Goal: Task Accomplishment & Management: Manage account settings

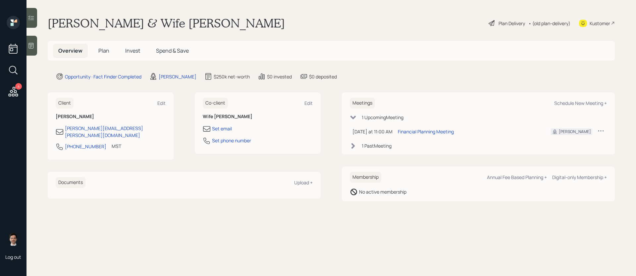
click at [103, 52] on span "Plan" at bounding box center [103, 50] width 11 height 7
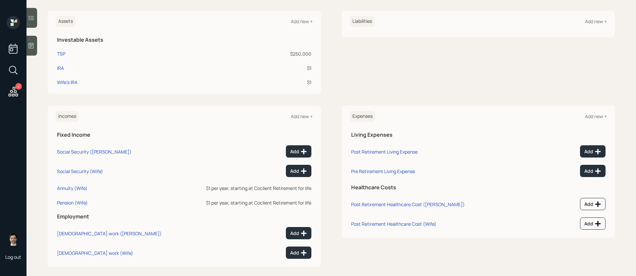
scroll to position [160, 0]
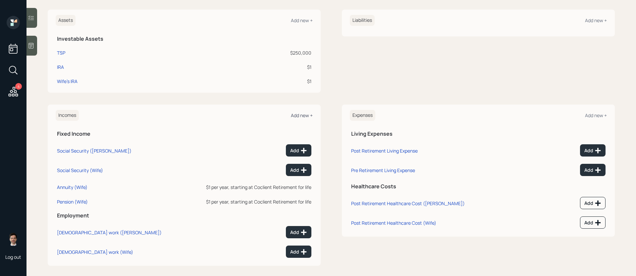
click at [304, 114] on div "Add new +" at bounding box center [302, 115] width 22 height 6
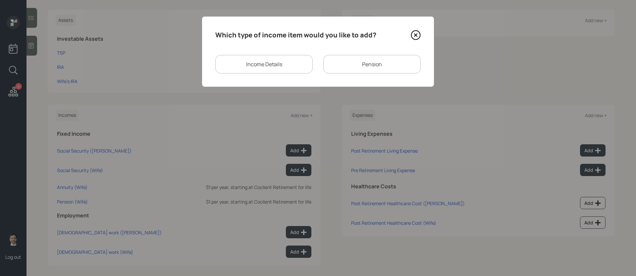
click at [332, 63] on div "Pension" at bounding box center [371, 64] width 97 height 19
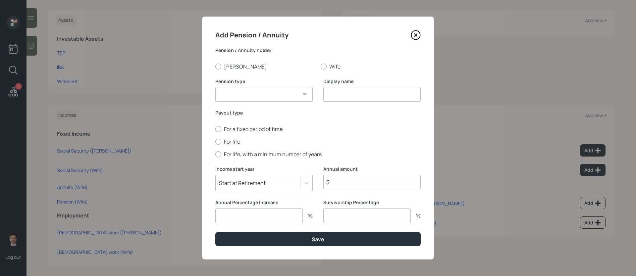
click at [349, 95] on input at bounding box center [371, 94] width 97 height 15
type input "Military Pension"
click at [218, 69] on div at bounding box center [218, 67] width 6 height 6
click at [215, 67] on input "[PERSON_NAME]" at bounding box center [215, 66] width 0 height 0
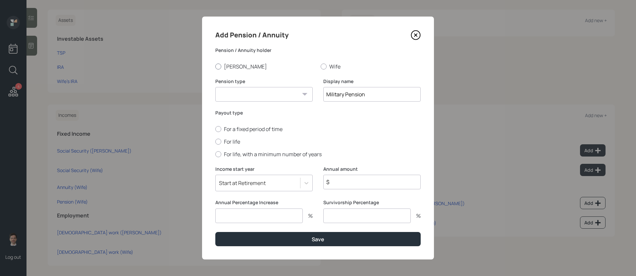
radio input "true"
click at [252, 92] on select "Pension Annuity" at bounding box center [263, 94] width 97 height 15
select select "pension"
click at [215, 87] on select "Pension Annuity" at bounding box center [263, 94] width 97 height 15
click at [235, 142] on label "For life" at bounding box center [317, 141] width 205 height 7
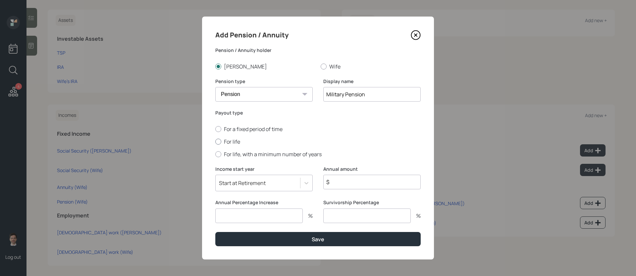
click at [215, 142] on input "For life" at bounding box center [215, 141] width 0 height 0
radio input "true"
click at [340, 182] on input "$" at bounding box center [371, 182] width 97 height 15
type input "$ 1"
type input "0"
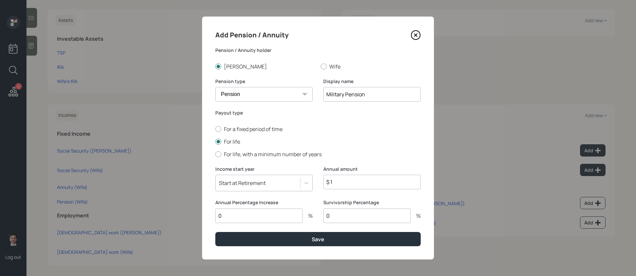
type input "0"
click at [215, 231] on button "Save" at bounding box center [317, 239] width 205 height 14
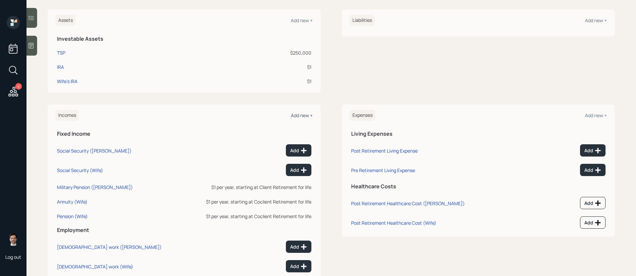
click at [304, 117] on div "Add new +" at bounding box center [302, 115] width 22 height 6
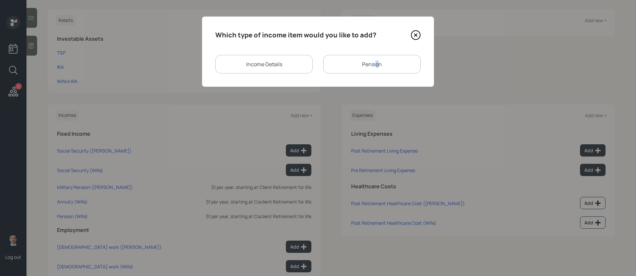
click at [377, 64] on div "Pension" at bounding box center [371, 64] width 97 height 19
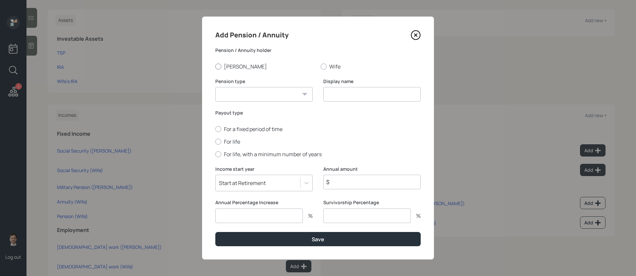
click at [228, 65] on label "[PERSON_NAME]" at bounding box center [265, 66] width 100 height 7
click at [215, 66] on input "[PERSON_NAME]" at bounding box center [215, 66] width 0 height 0
radio input "true"
click at [233, 90] on select "Pension Annuity" at bounding box center [263, 94] width 97 height 15
select select "pension"
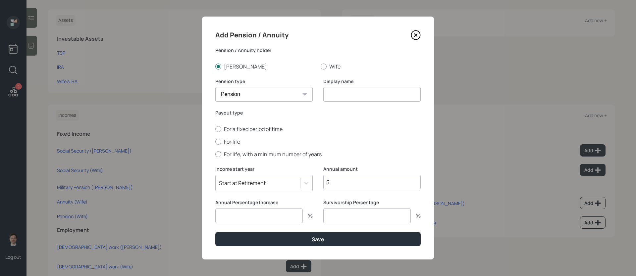
click at [215, 87] on select "Pension Annuity" at bounding box center [263, 94] width 97 height 15
click at [371, 93] on input at bounding box center [371, 94] width 97 height 15
type input "Airforce Pension"
click at [351, 185] on input "$" at bounding box center [371, 182] width 97 height 15
type input "$ 1"
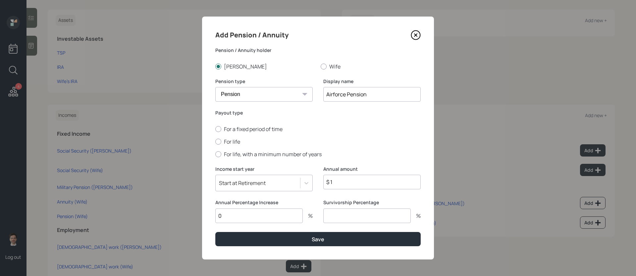
type input "0"
click at [215, 231] on button "Save" at bounding box center [317, 239] width 205 height 14
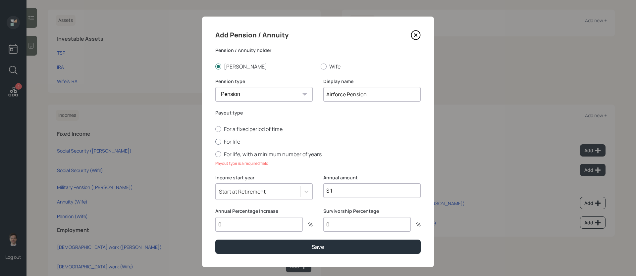
click at [221, 142] on div at bounding box center [218, 142] width 6 height 6
click at [215, 142] on input "For life" at bounding box center [215, 141] width 0 height 0
radio input "true"
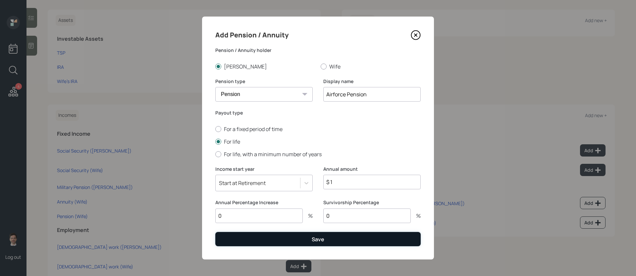
click at [291, 231] on button "Save" at bounding box center [317, 239] width 205 height 14
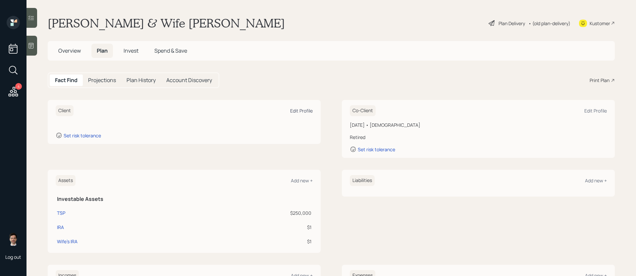
click at [298, 111] on div "Edit Profile" at bounding box center [301, 111] width 23 height 6
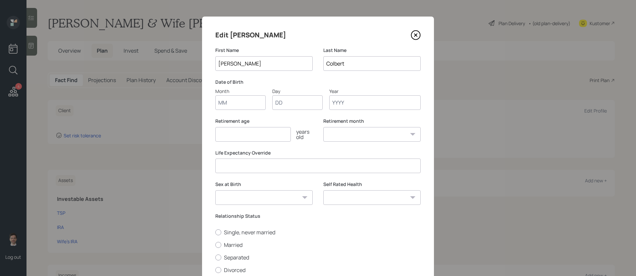
click at [244, 108] on input "Month" at bounding box center [240, 102] width 50 height 15
type input "07"
type input "16"
type input "1954"
select select "7"
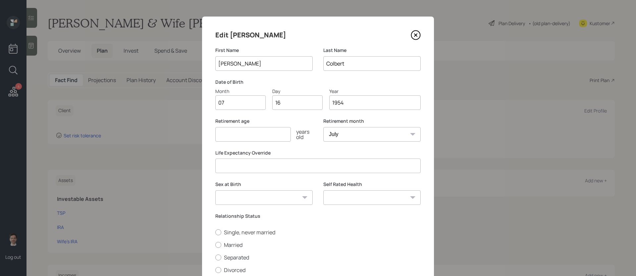
type input "1954"
click at [234, 139] on input "number" at bounding box center [253, 134] width 76 height 15
type input "65"
click at [241, 231] on label "Married" at bounding box center [317, 244] width 205 height 7
click at [215, 231] on input "Married" at bounding box center [215, 245] width 0 height 0
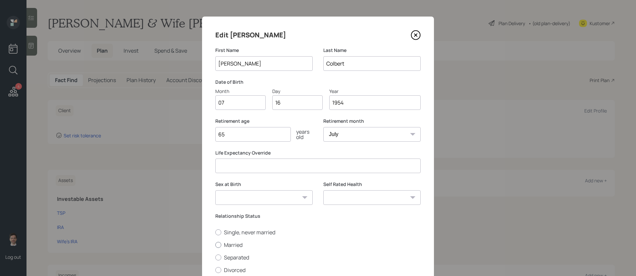
radio input "true"
click at [372, 198] on select "Excellent Very Good Good Fair Poor" at bounding box center [371, 197] width 97 height 15
select select "very_good"
click at [323, 190] on select "Excellent Very Good Good Fair Poor" at bounding box center [371, 197] width 97 height 15
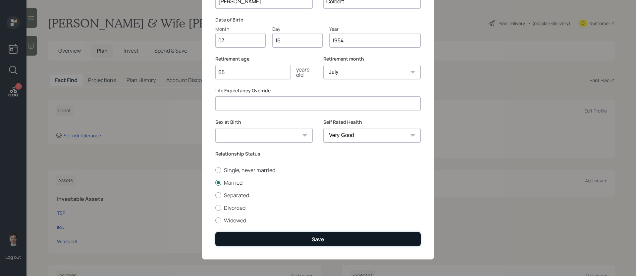
click at [319, 231] on div "Save" at bounding box center [318, 239] width 13 height 7
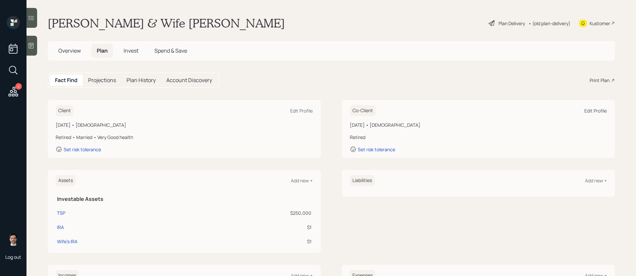
click at [487, 112] on div "Edit Profile" at bounding box center [595, 111] width 23 height 6
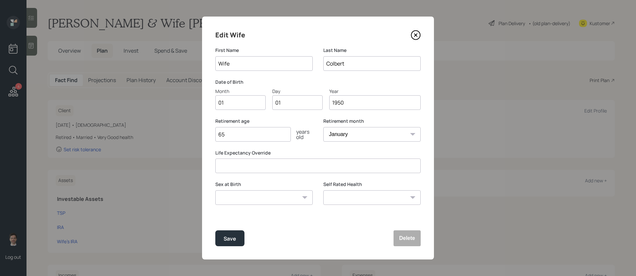
click at [270, 66] on input "Wife" at bounding box center [263, 63] width 97 height 15
type input "[PERSON_NAME]"
type input "Logay"
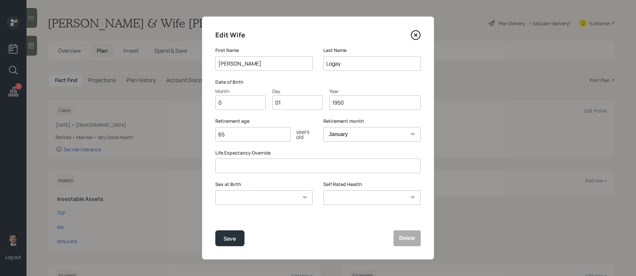
type input "03"
type input "0"
type input "24"
type input "1951"
click at [391, 199] on select "Excellent Very Good Good Fair Poor" at bounding box center [371, 197] width 97 height 15
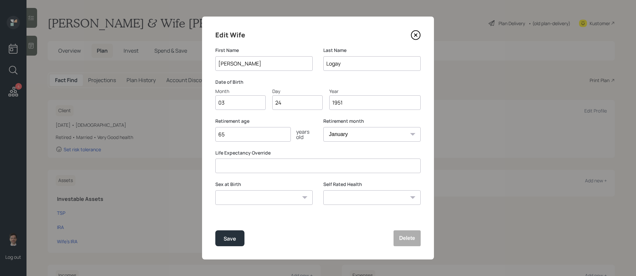
select select "very_good"
click at [323, 190] on select "Excellent Very Good Good Fair Poor" at bounding box center [371, 197] width 97 height 15
click at [239, 231] on button "Save" at bounding box center [229, 239] width 29 height 16
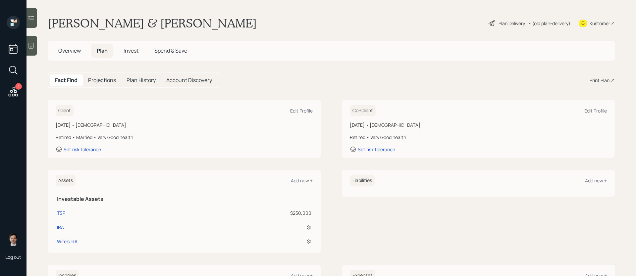
click at [487, 25] on div "Plan Delivery" at bounding box center [511, 23] width 26 height 7
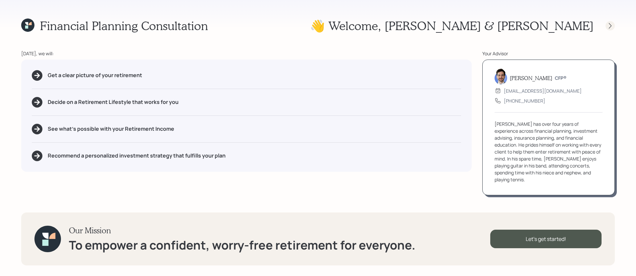
click at [487, 24] on icon at bounding box center [610, 26] width 7 height 7
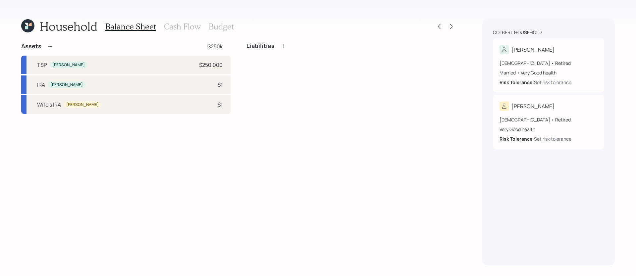
click at [292, 163] on div "Assets $250k TSP [PERSON_NAME] $250,000 [PERSON_NAME] $1 Wife's IRA [PERSON_NAM…" at bounding box center [238, 153] width 435 height 223
click at [171, 68] on div "TSP [PERSON_NAME] $250,000" at bounding box center [125, 65] width 209 height 19
select select "company_sponsored"
select select "balanced"
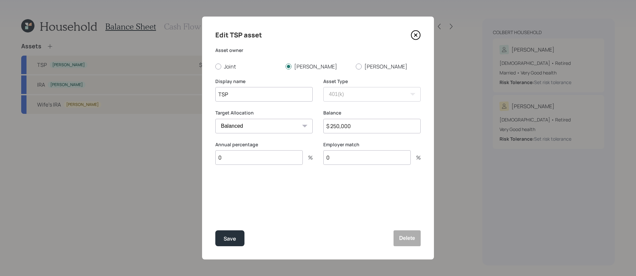
click at [357, 129] on input "$ 250,000" at bounding box center [371, 126] width 97 height 15
click at [358, 129] on input "$ 250,000" at bounding box center [371, 126] width 97 height 15
type input "$ 750,000"
click at [215, 231] on button "Save" at bounding box center [229, 239] width 29 height 16
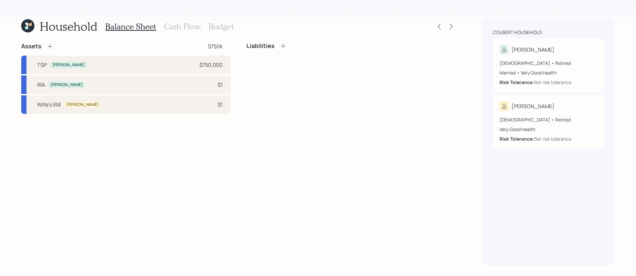
click at [166, 151] on div "Assets $750k TSP [PERSON_NAME] $750,000 [PERSON_NAME] $1 Wife's IRA [PERSON_NAM…" at bounding box center [238, 153] width 435 height 223
click at [164, 91] on div "[PERSON_NAME] $1" at bounding box center [125, 85] width 209 height 19
select select "ira"
select select "balanced"
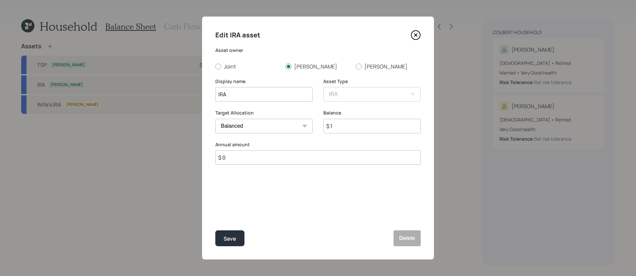
click at [348, 129] on input "$ 1" at bounding box center [371, 126] width 97 height 15
type input "$ 30,000"
click at [215, 231] on button "Save" at bounding box center [229, 239] width 29 height 16
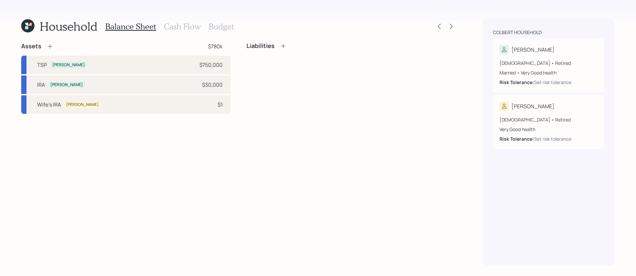
click at [50, 47] on icon at bounding box center [50, 46] width 4 height 4
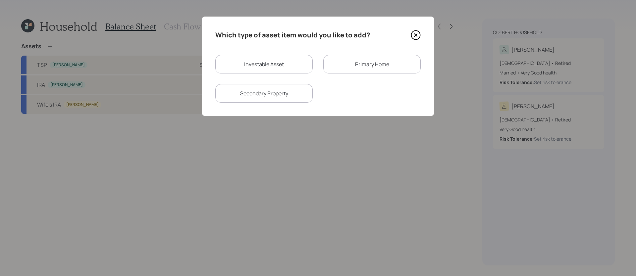
click at [279, 67] on div "Investable Asset" at bounding box center [263, 64] width 97 height 19
select select "taxable"
select select "balanced"
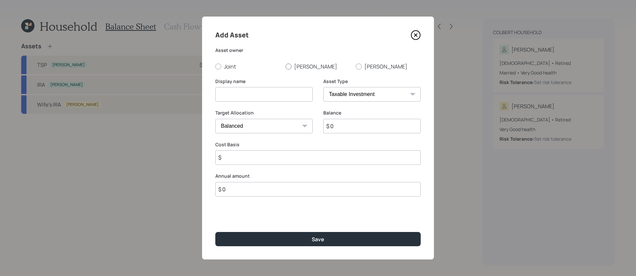
click at [292, 68] on label "[PERSON_NAME]" at bounding box center [317, 66] width 65 height 7
click at [285, 67] on input "[PERSON_NAME]" at bounding box center [285, 66] width 0 height 0
radio input "true"
click at [271, 97] on input at bounding box center [263, 94] width 97 height 15
type input "[PERSON_NAME]"
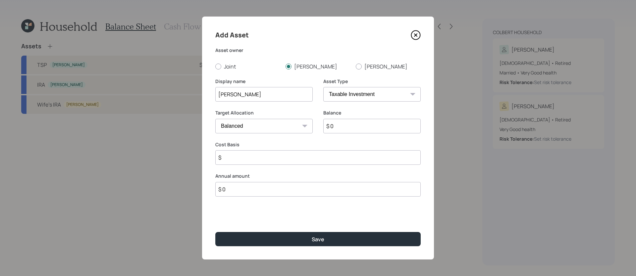
select select "roth_ira"
type input "$"
type input "$ 10,000"
type input "$ 0"
click at [215, 231] on button "Save" at bounding box center [317, 239] width 205 height 14
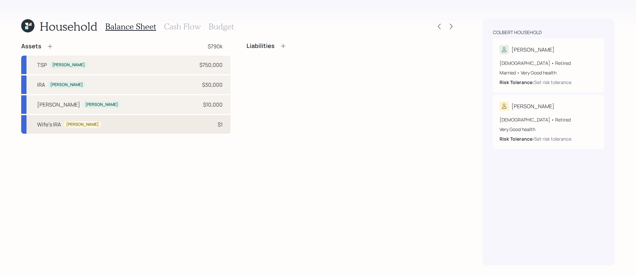
click at [145, 127] on div "Wife's [PERSON_NAME] [PERSON_NAME] $1" at bounding box center [125, 124] width 209 height 19
select select "ira"
select select "balanced"
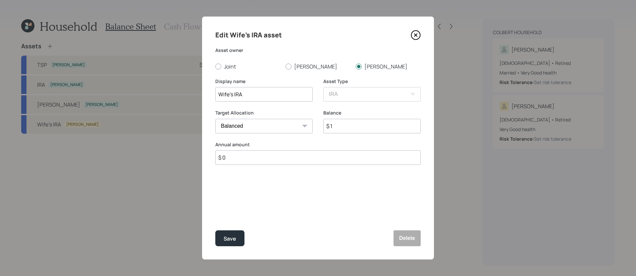
click at [351, 131] on input "$ 1" at bounding box center [371, 126] width 97 height 15
click at [352, 129] on input "$ 1" at bounding box center [371, 126] width 97 height 15
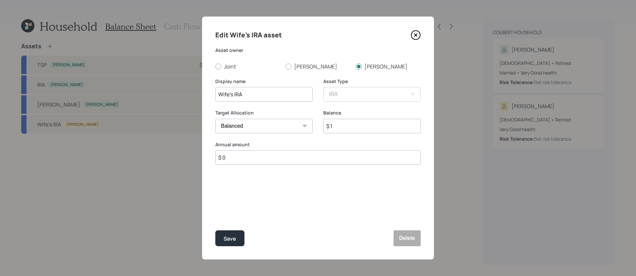
click at [355, 126] on input "$ 1" at bounding box center [371, 126] width 97 height 15
click at [266, 97] on input "Wife's IRA" at bounding box center [263, 94] width 97 height 15
type input "Wife's Annuity IRA"
type input "$ 460,000"
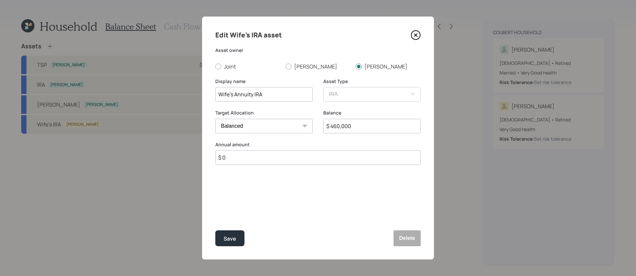
click at [215, 231] on button "Save" at bounding box center [229, 239] width 29 height 16
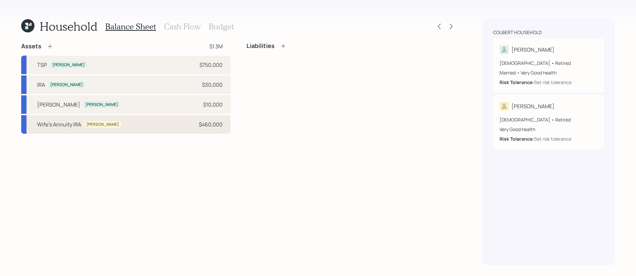
click at [128, 117] on div "Wife's Annuity [PERSON_NAME] [PERSON_NAME] $460,000" at bounding box center [125, 124] width 209 height 19
select select "ira"
select select "balanced"
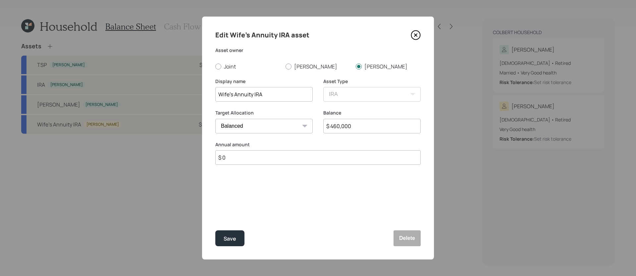
click at [352, 122] on input "$ 460,000" at bounding box center [371, 126] width 97 height 15
type input "$ 270,000"
click at [215, 231] on button "Save" at bounding box center [229, 239] width 29 height 16
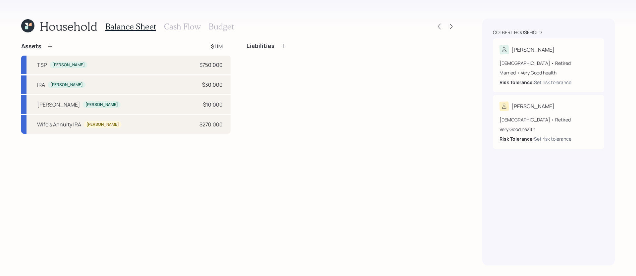
click at [213, 178] on div "Assets $1.1M TSP [PERSON_NAME] $750,000 [PERSON_NAME] $30,000 [PERSON_NAME] [PE…" at bounding box center [238, 153] width 435 height 223
click at [193, 177] on div "Assets $1.1M TSP [PERSON_NAME] $750,000 [PERSON_NAME] $30,000 [PERSON_NAME] [PE…" at bounding box center [238, 153] width 435 height 223
click at [52, 48] on icon at bounding box center [50, 46] width 7 height 7
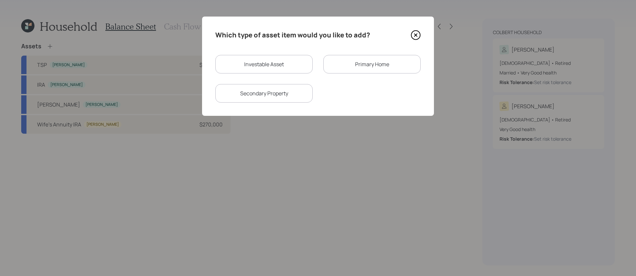
click at [285, 67] on div "Investable Asset" at bounding box center [263, 64] width 97 height 19
select select "taxable"
select select "balanced"
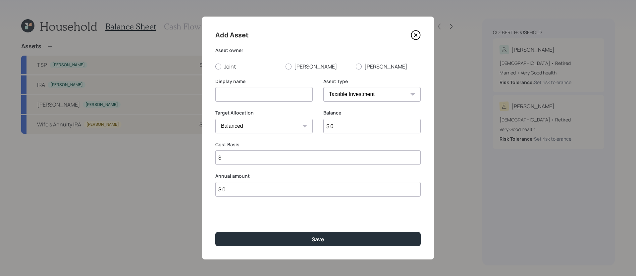
click at [275, 90] on input at bounding box center [263, 94] width 97 height 15
type input "Fidelity IRA"
click at [371, 69] on label "[PERSON_NAME]" at bounding box center [388, 66] width 65 height 7
click at [356, 67] on input "[PERSON_NAME]" at bounding box center [355, 66] width 0 height 0
radio input "true"
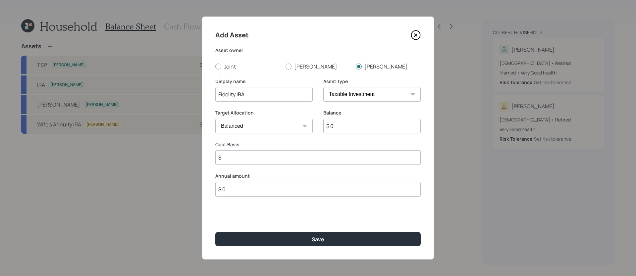
click at [355, 99] on select "SEP [PERSON_NAME] IRA 401(k) [PERSON_NAME] 401(k) 403(b) [PERSON_NAME] 403(b) 4…" at bounding box center [371, 94] width 97 height 15
select select "ira"
click at [323, 87] on select "SEP [PERSON_NAME] IRA 401(k) [PERSON_NAME] 401(k) 403(b) [PERSON_NAME] 403(b) 4…" at bounding box center [371, 94] width 97 height 15
click at [341, 129] on input "$ 0" at bounding box center [371, 126] width 97 height 15
type input "$ 0"
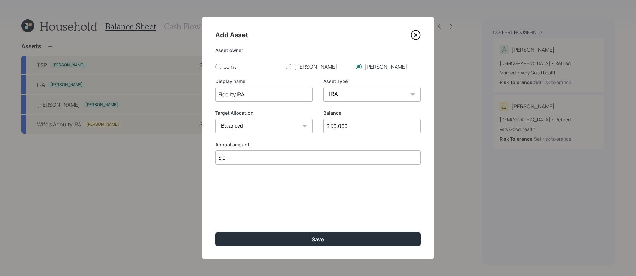
type input "$ 50,000"
click at [215, 231] on button "Save" at bounding box center [317, 239] width 205 height 14
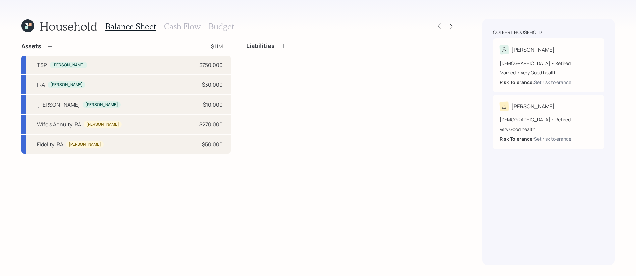
click at [52, 46] on icon at bounding box center [50, 46] width 7 height 7
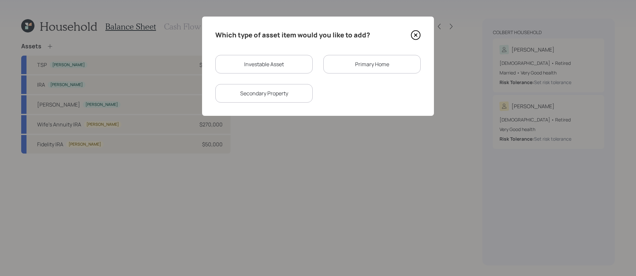
click at [269, 67] on div "Investable Asset" at bounding box center [263, 64] width 97 height 19
select select "taxable"
select select "balanced"
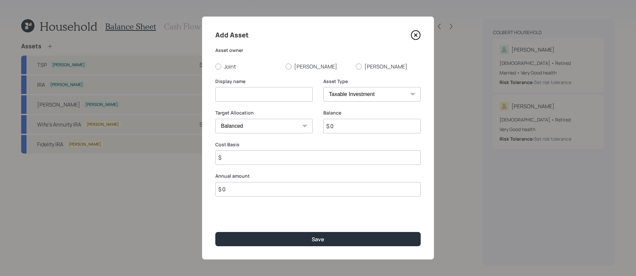
click at [223, 61] on div "Asset owner Joint [PERSON_NAME]" at bounding box center [317, 58] width 205 height 23
click at [223, 65] on label "Joint" at bounding box center [247, 66] width 65 height 7
click at [215, 66] on input "Joint" at bounding box center [215, 66] width 0 height 0
radio input "true"
click at [250, 101] on input at bounding box center [263, 94] width 97 height 15
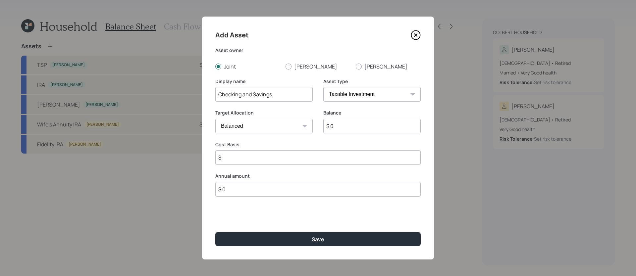
type input "Checking and Savings"
type input "$ 90,000"
select select "uninvested"
type input "$ 90,000"
click at [215, 231] on button "Save" at bounding box center [317, 239] width 205 height 14
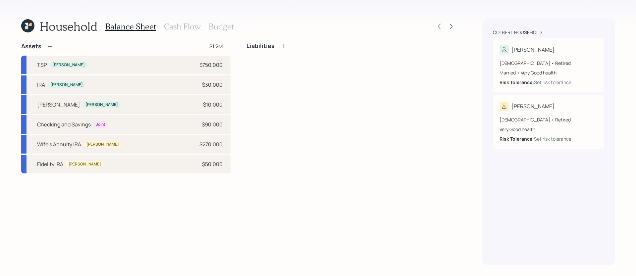
click at [53, 47] on icon at bounding box center [50, 46] width 7 height 7
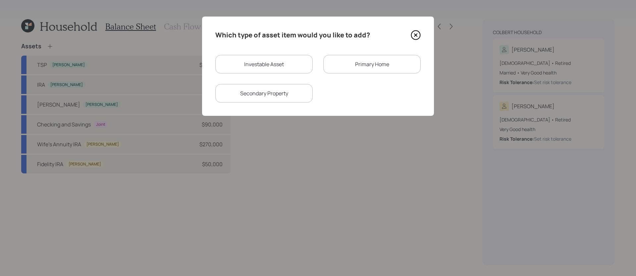
click at [290, 68] on div "Investable Asset" at bounding box center [263, 64] width 97 height 19
select select "taxable"
select select "balanced"
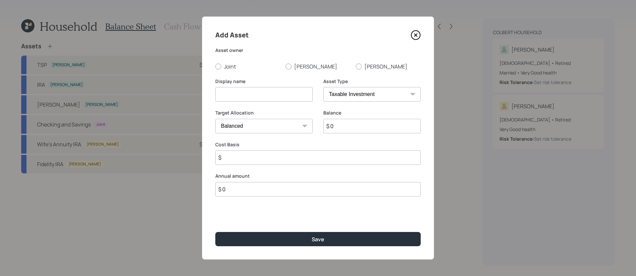
click at [229, 70] on div "Add Asset Asset owner Joint [PERSON_NAME] Display name Asset Type SEP [PERSON_N…" at bounding box center [318, 138] width 232 height 243
click at [228, 69] on label "Joint" at bounding box center [247, 66] width 65 height 7
click at [215, 67] on input "Joint" at bounding box center [215, 66] width 0 height 0
radio input "true"
click at [235, 90] on input at bounding box center [263, 94] width 97 height 15
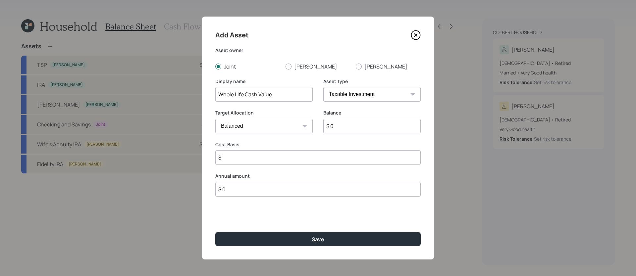
type input "Whole Life Cash Value"
type input "$ 0"
type input "$ 120,000"
click at [284, 126] on select "Cash Conservative Balanced Aggressive" at bounding box center [263, 126] width 97 height 15
select select "uninvested"
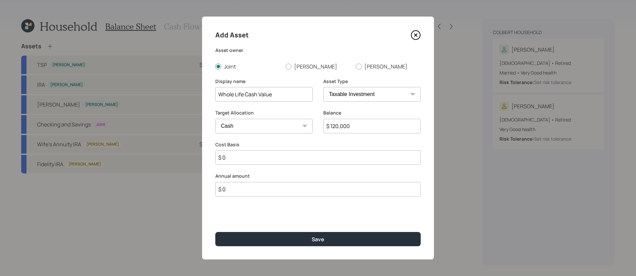
click at [215, 119] on select "Cash Conservative Balanced Aggressive" at bounding box center [263, 126] width 97 height 15
click at [252, 156] on input "$ 0" at bounding box center [317, 157] width 205 height 15
type input "$ 120,000"
click at [215, 231] on button "Save" at bounding box center [317, 239] width 205 height 14
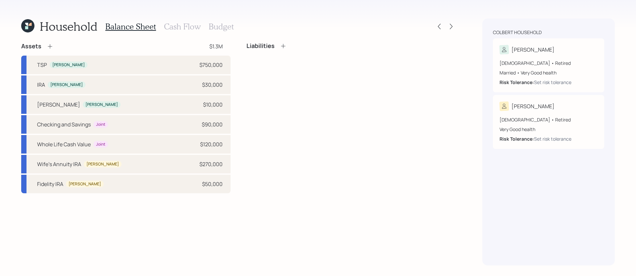
click at [250, 170] on div "Liabilities" at bounding box center [350, 117] width 209 height 151
click at [52, 47] on icon at bounding box center [50, 46] width 7 height 7
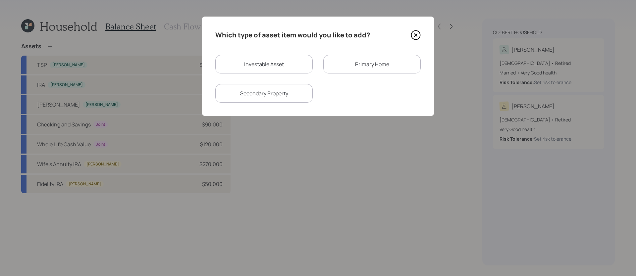
click at [377, 65] on div "Primary Home" at bounding box center [371, 64] width 97 height 19
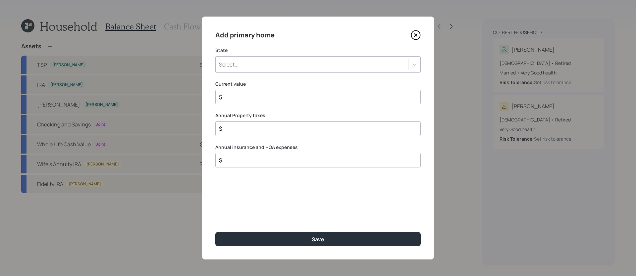
click at [266, 66] on div "Select..." at bounding box center [312, 64] width 192 height 11
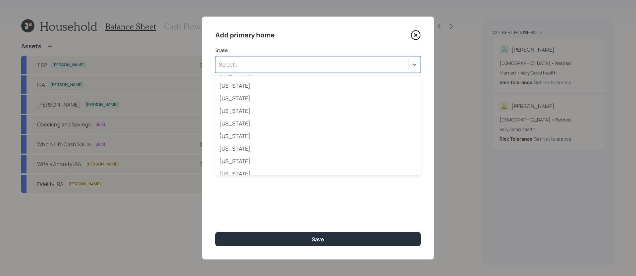
scroll to position [340, 0]
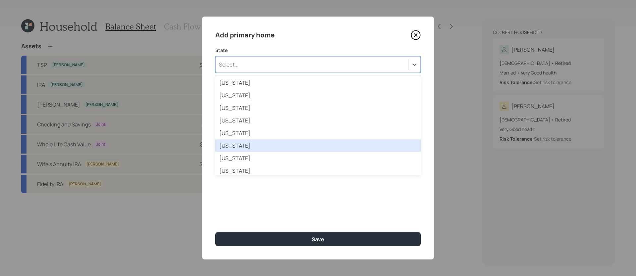
click at [261, 145] on div "[US_STATE]" at bounding box center [317, 145] width 205 height 13
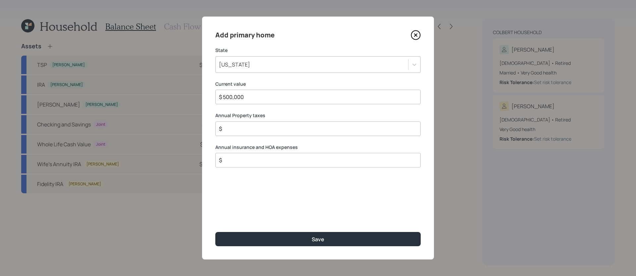
type input "$ 500,000"
type input "$ 4,300"
type input "$ 3,700"
click at [215, 231] on button "Save" at bounding box center [317, 239] width 205 height 14
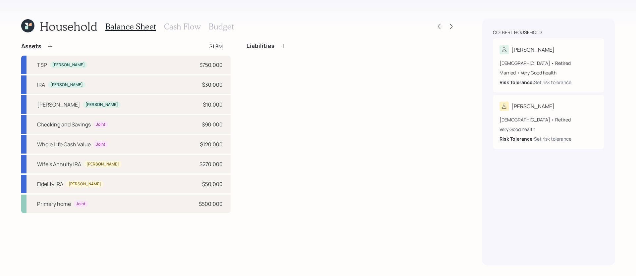
click at [184, 27] on h3 "Cash Flow" at bounding box center [182, 27] width 37 height 10
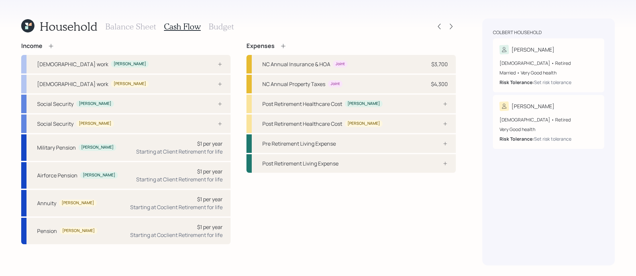
click at [237, 103] on div "Income [DEMOGRAPHIC_DATA] work [PERSON_NAME] [DEMOGRAPHIC_DATA] work [PERSON_NA…" at bounding box center [238, 143] width 435 height 202
click at [124, 106] on div "Social Security [PERSON_NAME]" at bounding box center [125, 104] width 209 height 19
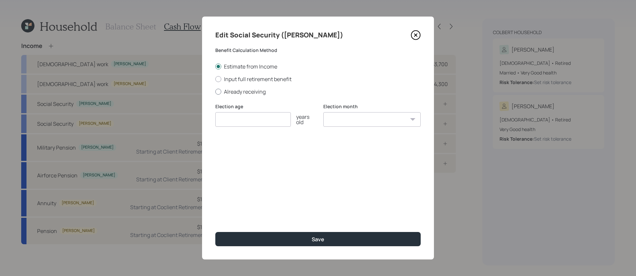
click at [246, 92] on label "Already receiving" at bounding box center [317, 91] width 205 height 7
click at [215, 92] on input "Already receiving" at bounding box center [215, 91] width 0 height 0
radio input "true"
click at [236, 122] on input "number" at bounding box center [253, 119] width 76 height 15
type input "67"
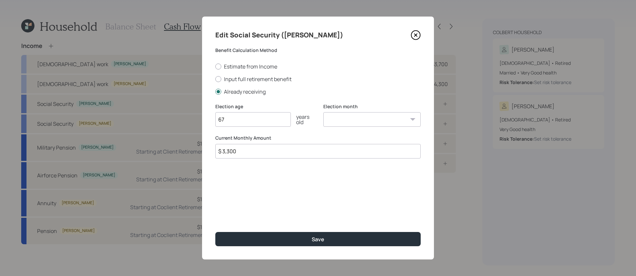
type input "$ 3,300"
click at [215, 231] on button "Save" at bounding box center [317, 239] width 205 height 14
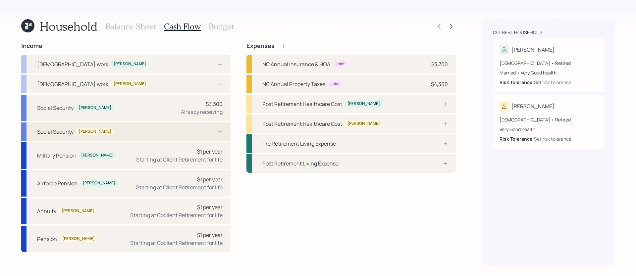
click at [228, 132] on div "Social Security [PERSON_NAME]" at bounding box center [125, 132] width 209 height 19
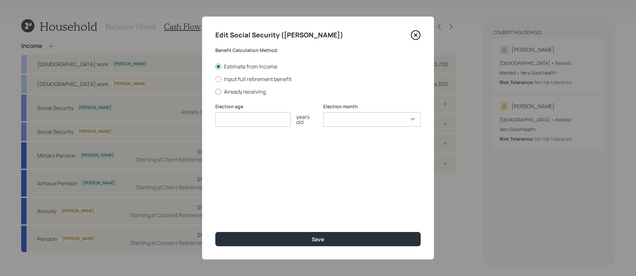
click at [240, 95] on label "Already receiving" at bounding box center [317, 91] width 205 height 7
click at [215, 92] on input "Already receiving" at bounding box center [215, 91] width 0 height 0
radio input "true"
click at [236, 118] on input "number" at bounding box center [253, 119] width 76 height 15
type input "67"
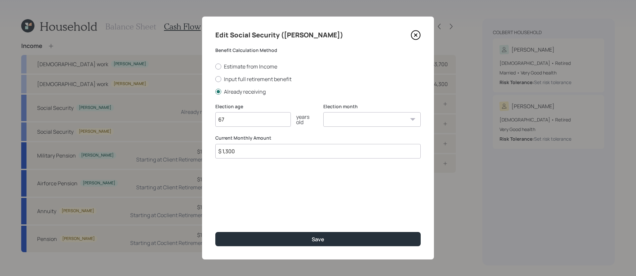
type input "$ 1,300"
click at [215, 231] on button "Save" at bounding box center [317, 239] width 205 height 14
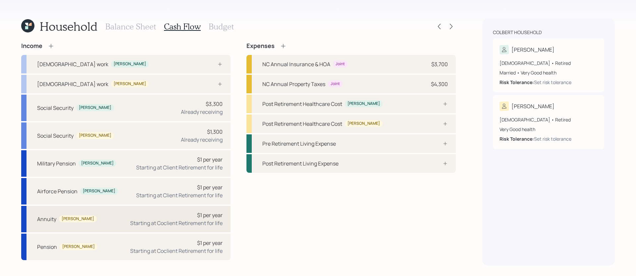
click at [172, 218] on div "$1 per year Starting at Coclient Retirement for life" at bounding box center [176, 219] width 92 height 16
select select "annuity"
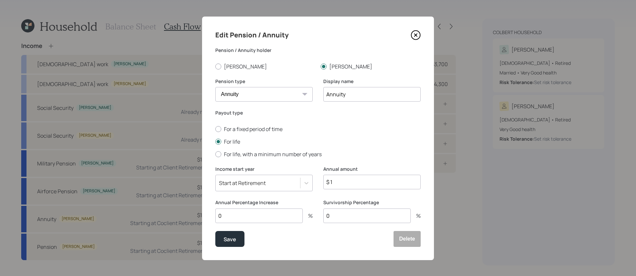
click at [341, 180] on input "$ 1" at bounding box center [371, 182] width 97 height 15
type input "$ 25,000"
click at [215, 231] on button "Save" at bounding box center [229, 239] width 29 height 16
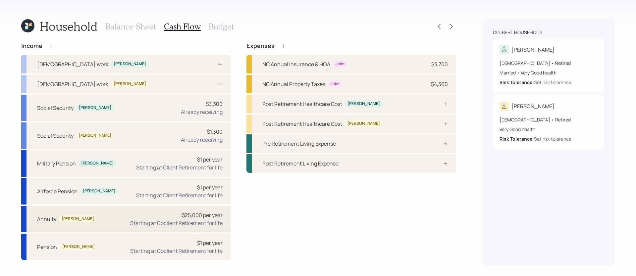
click at [141, 226] on div "Starting at Coclient Retirement for life" at bounding box center [176, 223] width 92 height 8
select select "annuity"
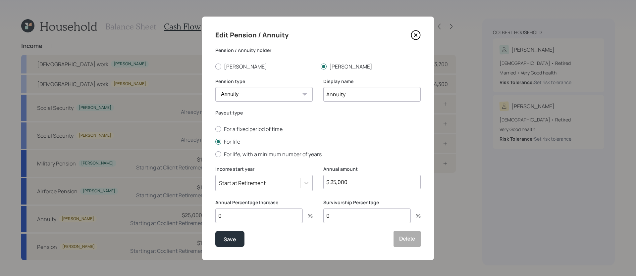
click at [267, 212] on input "0" at bounding box center [258, 216] width 87 height 15
click at [251, 217] on input "30" at bounding box center [258, 216] width 87 height 15
type input "30"
click at [215, 231] on button "Save" at bounding box center [229, 239] width 29 height 16
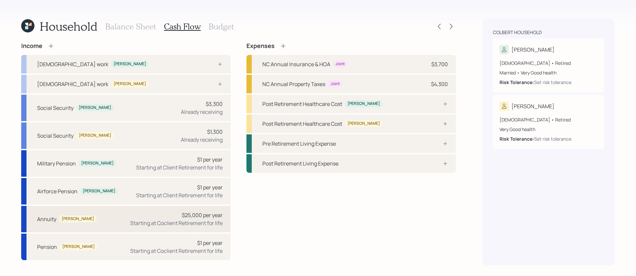
click at [129, 227] on div "Annuity [PERSON_NAME] $25,000 per year Starting at Coclient Retirement for life" at bounding box center [125, 219] width 209 height 26
select select "annuity"
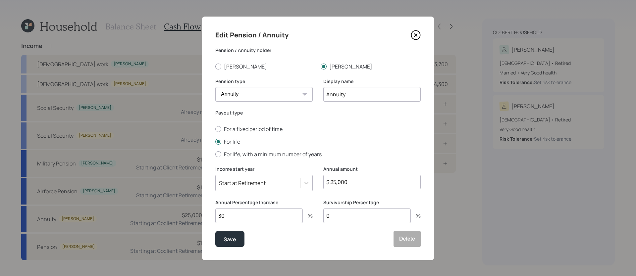
click at [260, 214] on input "30" at bounding box center [258, 216] width 87 height 15
type input "3"
click at [215, 231] on button "Save" at bounding box center [229, 239] width 29 height 16
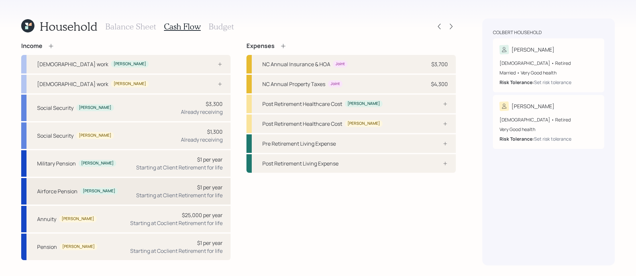
click at [111, 193] on div "Airforce Pension [PERSON_NAME] $1 per year Starting at Client Retirement for li…" at bounding box center [125, 191] width 209 height 26
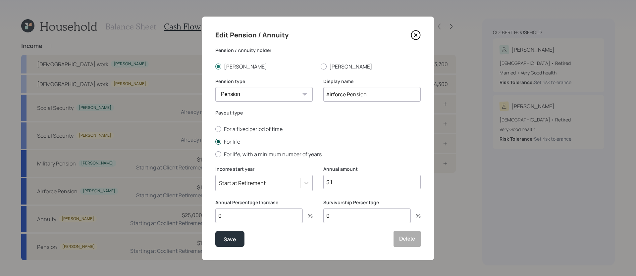
scroll to position [1, 0]
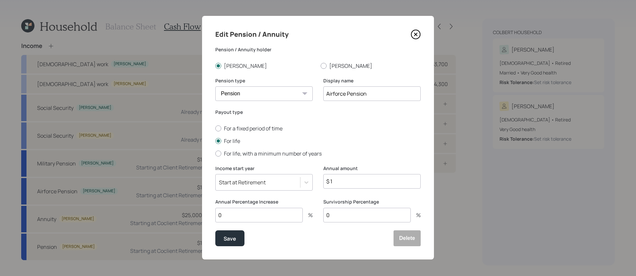
click at [355, 179] on input "$ 1" at bounding box center [371, 181] width 97 height 15
type input "$ 12,000"
click at [215, 231] on button "Save" at bounding box center [229, 239] width 29 height 16
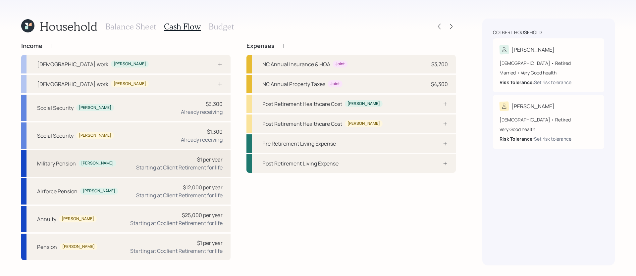
click at [168, 164] on div "Starting at Client Retirement for life" at bounding box center [179, 168] width 86 height 8
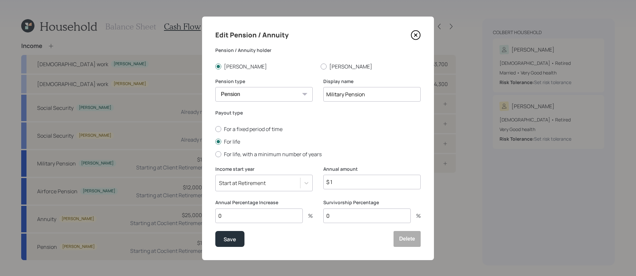
click at [344, 182] on input "$ 1" at bounding box center [371, 182] width 97 height 15
type input "$ 43,200"
click at [215, 231] on button "Save" at bounding box center [229, 239] width 29 height 16
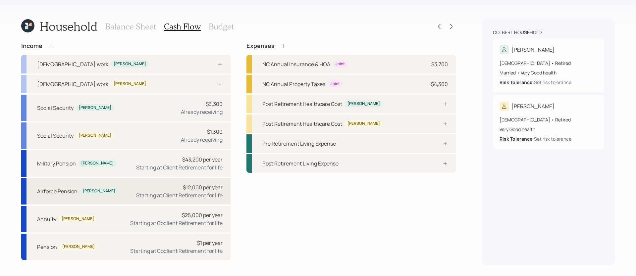
click at [126, 193] on div "Airforce Pension [PERSON_NAME] $12,000 per year Starting at Client Retirement f…" at bounding box center [125, 191] width 209 height 26
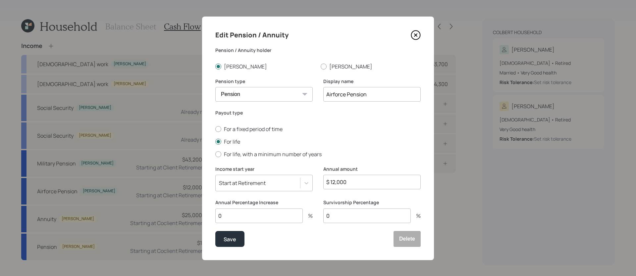
drag, startPoint x: 346, startPoint y: 93, endPoint x: 266, endPoint y: 93, distance: 80.1
click at [266, 93] on div "Pension type Pension Annuity Display name Airforce Pension" at bounding box center [317, 94] width 205 height 32
click at [215, 231] on button "Save" at bounding box center [229, 239] width 29 height 16
type input "ciPension"
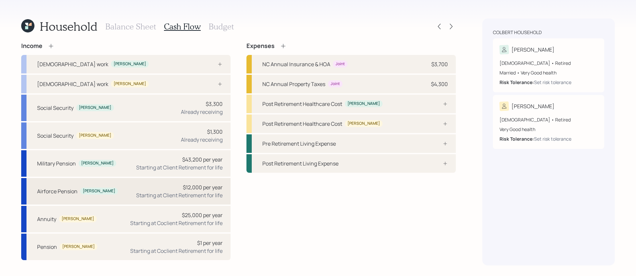
click at [139, 200] on div "Airforce Pension [PERSON_NAME] $12,000 per year Starting at Client Retirement f…" at bounding box center [125, 191] width 209 height 26
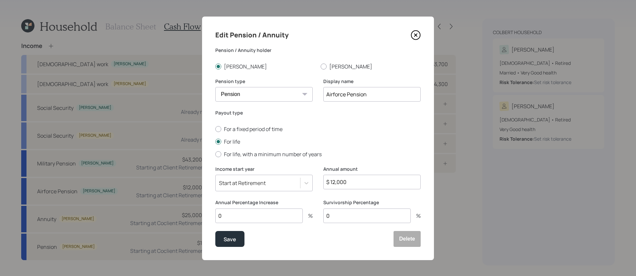
drag, startPoint x: 346, startPoint y: 95, endPoint x: 298, endPoint y: 89, distance: 48.1
click at [298, 89] on div "Pension type Pension Annuity Display name Airforce Pension" at bounding box center [317, 94] width 205 height 32
type input "Civilian Pension"
click at [215, 231] on button "Save" at bounding box center [229, 239] width 29 height 16
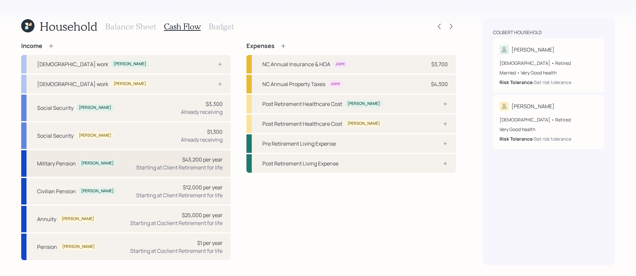
click at [143, 171] on div "Starting at Client Retirement for life" at bounding box center [179, 168] width 86 height 8
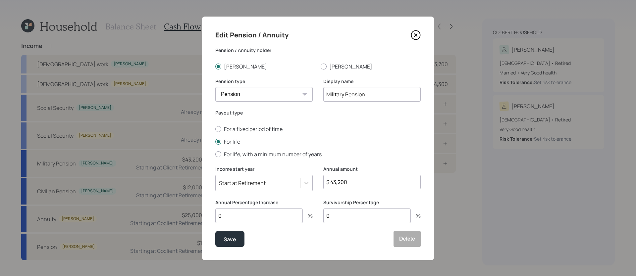
click at [282, 215] on input "0" at bounding box center [258, 216] width 87 height 15
type input "1"
click at [230, 231] on div "Save" at bounding box center [230, 239] width 13 height 9
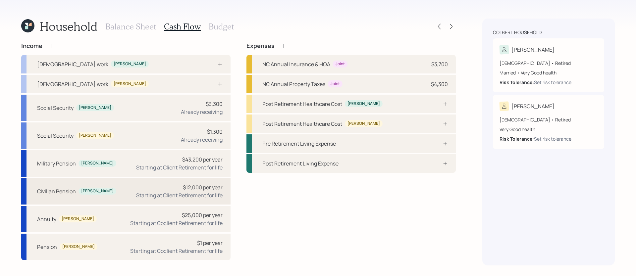
click at [154, 195] on div "Starting at Client Retirement for life" at bounding box center [179, 195] width 86 height 8
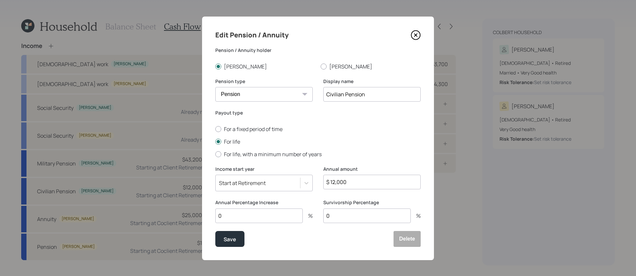
click at [277, 213] on input "0" at bounding box center [258, 216] width 87 height 15
type input "1"
click at [233, 231] on div "Save" at bounding box center [230, 239] width 13 height 9
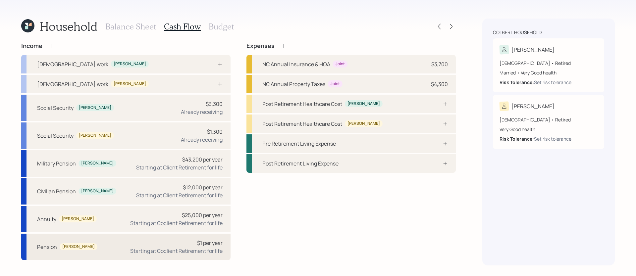
click at [176, 231] on div "$1 per year Starting at Coclient Retirement for life" at bounding box center [176, 247] width 92 height 16
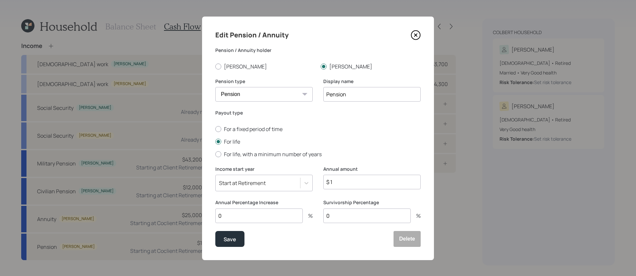
click at [354, 181] on input "$ 1" at bounding box center [371, 182] width 97 height 15
type input "$ 19,200"
click at [215, 231] on button "Save" at bounding box center [229, 239] width 29 height 16
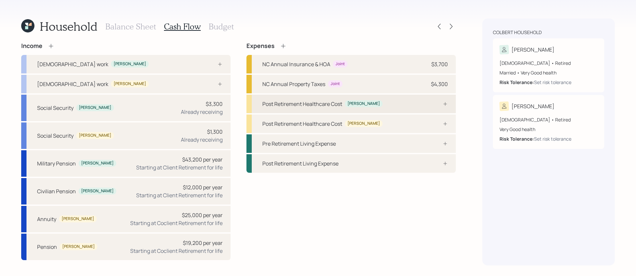
click at [386, 107] on div "Post Retirement Healthcare Cost [PERSON_NAME]" at bounding box center [350, 104] width 209 height 19
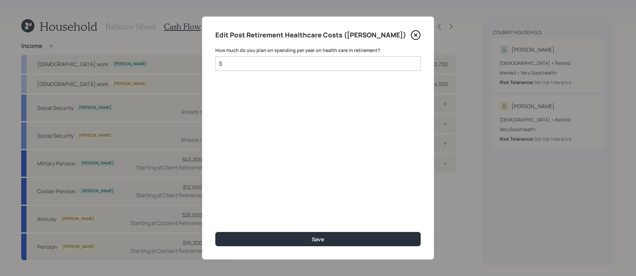
click at [349, 63] on input "$" at bounding box center [315, 64] width 194 height 8
type input "$ 2,500"
click at [215, 231] on button "Save" at bounding box center [317, 239] width 205 height 14
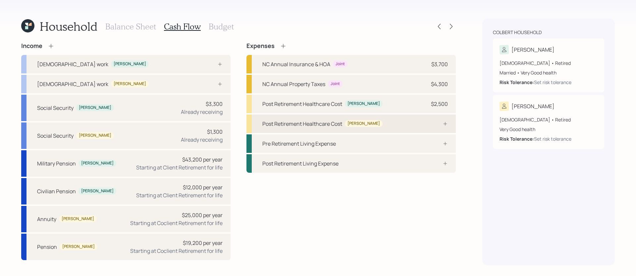
click at [385, 129] on div "Post Retirement Healthcare Cost [PERSON_NAME]" at bounding box center [350, 124] width 209 height 19
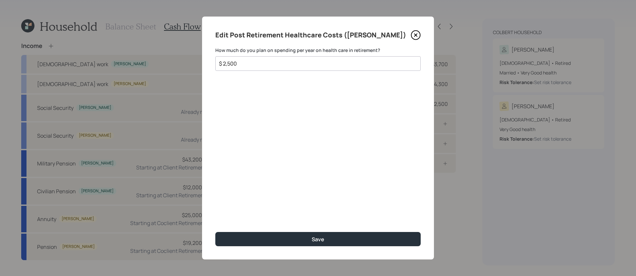
type input "$ 2,500"
click at [215, 231] on button "Save" at bounding box center [317, 239] width 205 height 14
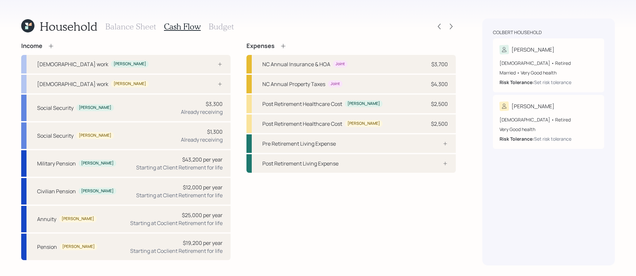
click at [239, 79] on div "Income [DEMOGRAPHIC_DATA] work [PERSON_NAME] [DEMOGRAPHIC_DATA] work [PERSON_NA…" at bounding box center [238, 151] width 435 height 218
click at [219, 27] on h3 "Budget" at bounding box center [221, 27] width 25 height 10
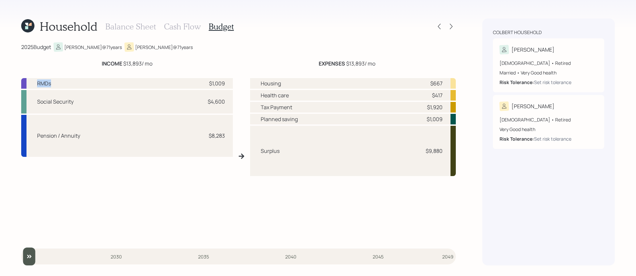
drag, startPoint x: 37, startPoint y: 84, endPoint x: 58, endPoint y: 84, distance: 20.9
click at [58, 84] on div "RMDs $1,009" at bounding box center [127, 83] width 212 height 11
click at [175, 185] on div "RMDs $1,009 Social Security $4,600 Pension / Annuity $8,283" at bounding box center [127, 159] width 212 height 162
drag, startPoint x: 421, startPoint y: 154, endPoint x: 448, endPoint y: 153, distance: 26.8
click at [448, 153] on div "Surplus $9,880" at bounding box center [353, 151] width 206 height 50
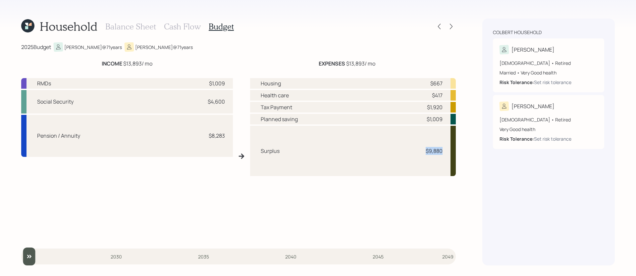
click at [376, 194] on div "Housing $667 Health care $417 Tax Payment $1,920 Planned saving $1,009 Surplus …" at bounding box center [353, 159] width 206 height 162
drag, startPoint x: 415, startPoint y: 152, endPoint x: 453, endPoint y: 154, distance: 38.8
click at [453, 154] on div "Surplus $9,880" at bounding box center [353, 151] width 206 height 50
drag, startPoint x: 302, startPoint y: 119, endPoint x: 254, endPoint y: 115, distance: 47.8
click at [254, 115] on div "Planned saving $1,009" at bounding box center [353, 119] width 206 height 11
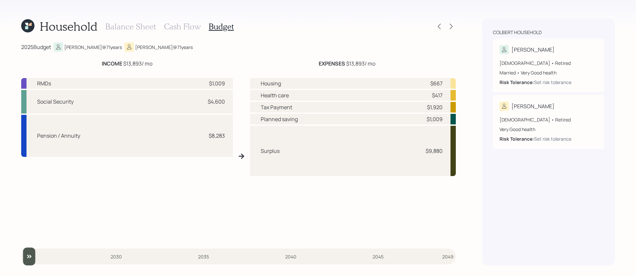
click at [314, 151] on div "Surplus $9,880" at bounding box center [353, 151] width 206 height 50
drag, startPoint x: 421, startPoint y: 149, endPoint x: 449, endPoint y: 149, distance: 28.2
click at [449, 149] on div "Surplus $9,880" at bounding box center [353, 151] width 206 height 50
click at [181, 27] on h3 "Cash Flow" at bounding box center [182, 27] width 37 height 10
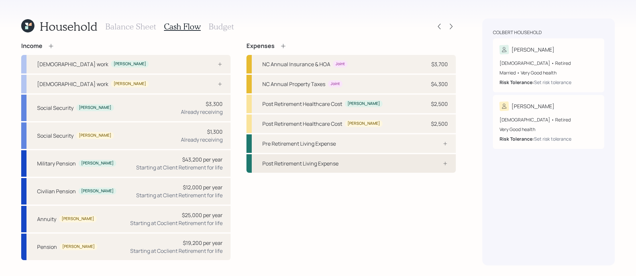
click at [436, 161] on div at bounding box center [438, 163] width 20 height 5
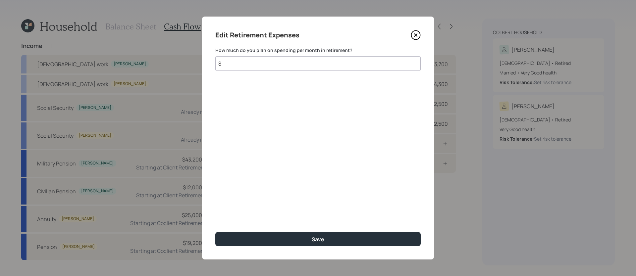
click at [332, 66] on input "$" at bounding box center [317, 63] width 205 height 15
type input "$ 8,000"
click at [215, 231] on button "Save" at bounding box center [317, 239] width 205 height 14
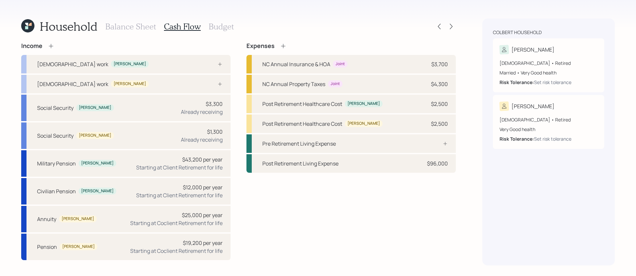
click at [137, 27] on h3 "Balance Sheet" at bounding box center [130, 27] width 51 height 10
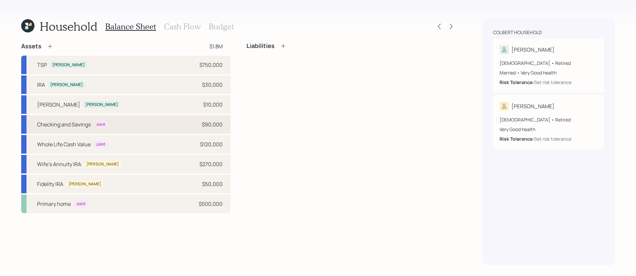
click at [159, 122] on div "Checking and Savings Joint $90,000" at bounding box center [125, 124] width 209 height 19
select select "taxable"
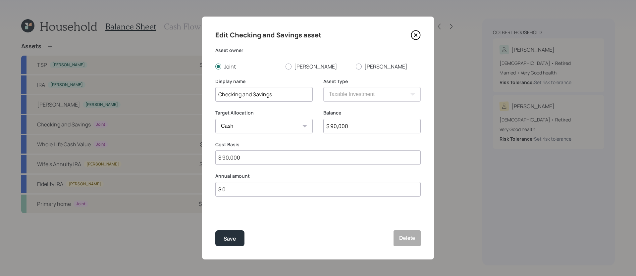
click at [277, 191] on input "$ 0" at bounding box center [317, 189] width 205 height 15
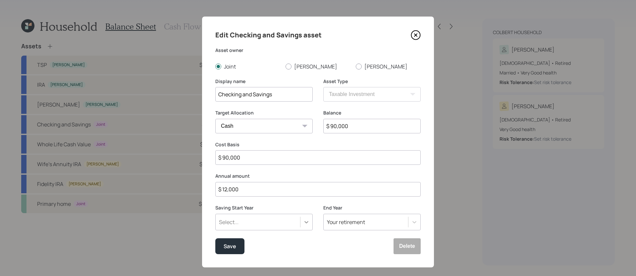
type input "$ 12,000"
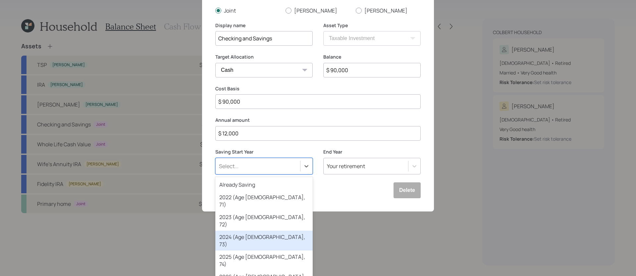
click at [306, 175] on div "option 2024 (Age [DEMOGRAPHIC_DATA], 73) focused, 4 of 79. 79 results available…" at bounding box center [263, 166] width 97 height 17
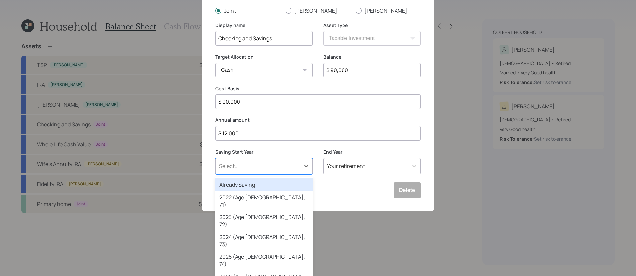
click at [248, 187] on div "Already Saving" at bounding box center [263, 185] width 97 height 13
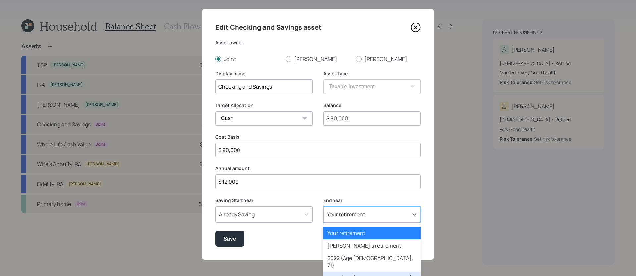
click at [370, 218] on div "option 2023 (Age [DEMOGRAPHIC_DATA], 72) focused, 4 of 80. 80 results available…" at bounding box center [371, 214] width 97 height 17
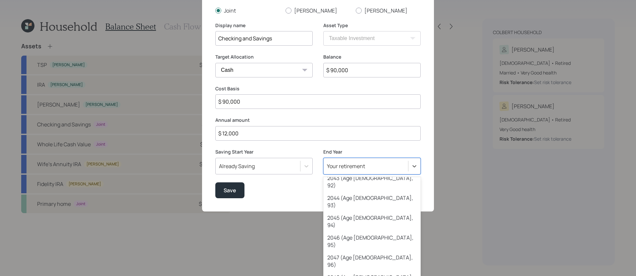
scroll to position [452, 0]
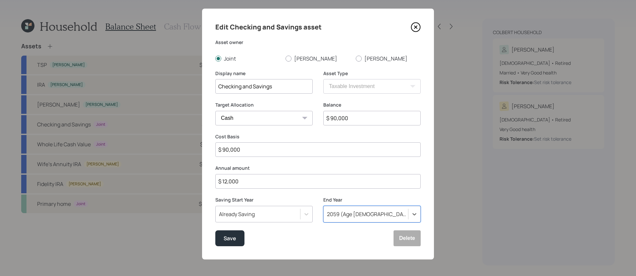
scroll to position [8, 0]
click at [223, 231] on button "Save" at bounding box center [229, 239] width 29 height 16
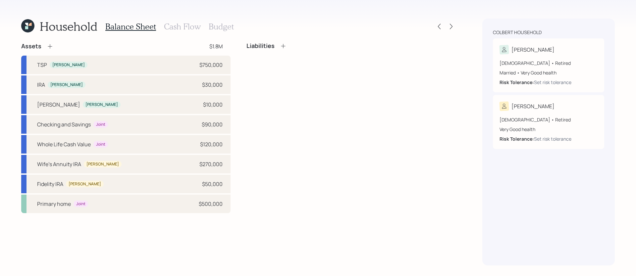
click at [184, 24] on h3 "Cash Flow" at bounding box center [182, 27] width 37 height 10
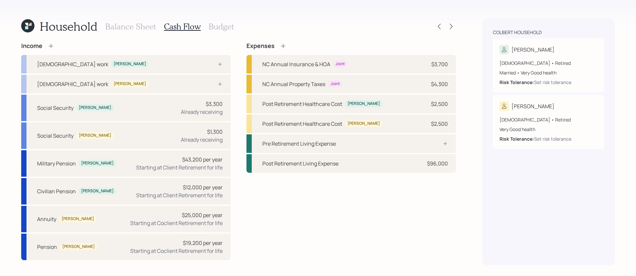
click at [228, 25] on h3 "Budget" at bounding box center [221, 27] width 25 height 10
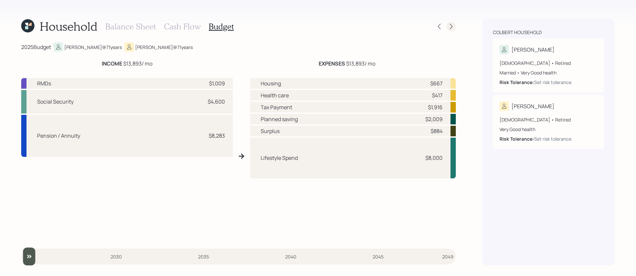
click at [454, 27] on div at bounding box center [450, 26] width 9 height 9
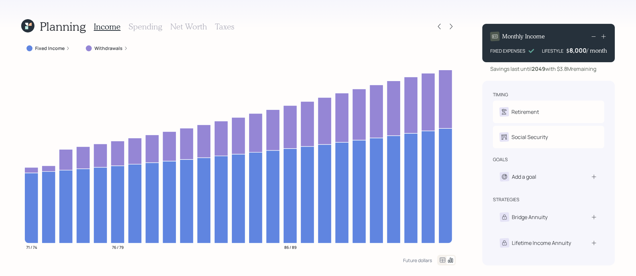
click at [108, 49] on label "Withdrawals" at bounding box center [108, 48] width 28 height 7
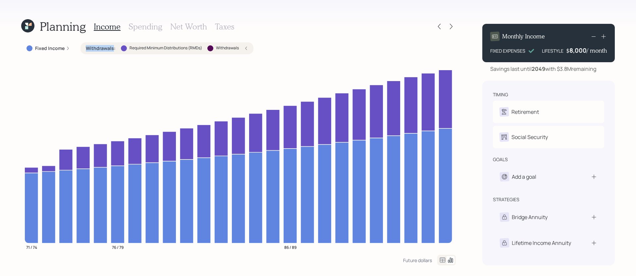
click at [108, 49] on label "Withdrawals :" at bounding box center [101, 48] width 30 height 7
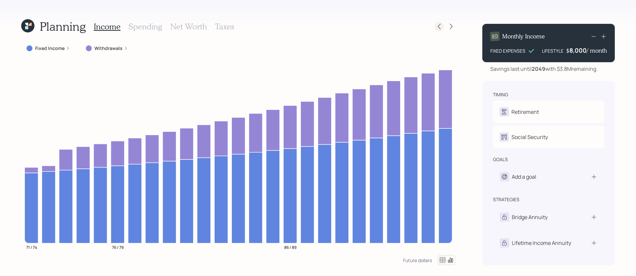
click at [439, 27] on icon at bounding box center [439, 26] width 7 height 7
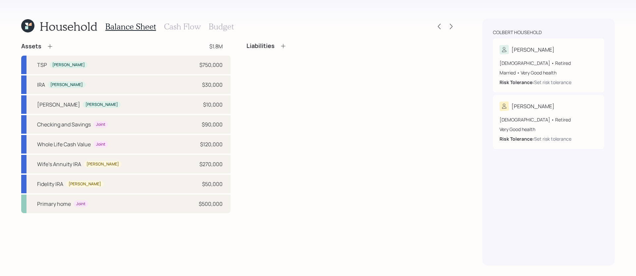
click at [51, 46] on icon at bounding box center [50, 46] width 4 height 4
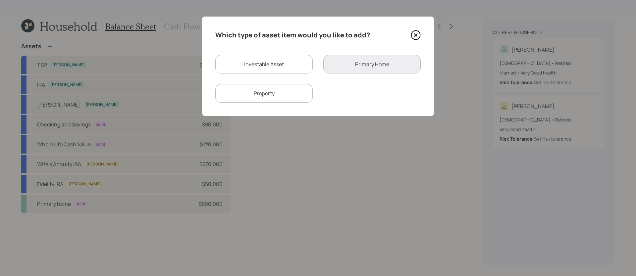
click at [294, 62] on div "Investable Asset" at bounding box center [263, 64] width 97 height 19
select select "taxable"
select select "balanced"
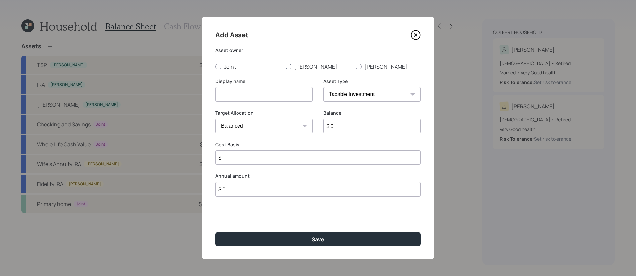
click at [289, 70] on label "[PERSON_NAME]" at bounding box center [317, 66] width 65 height 7
click at [285, 67] on input "[PERSON_NAME]" at bounding box center [285, 66] width 0 height 0
radio input "true"
click at [273, 93] on input at bounding box center [263, 94] width 97 height 15
type input "[PERSON_NAME] TSP"
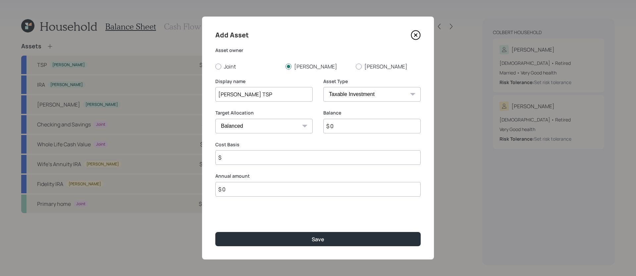
select select "roth_ira"
type input "$"
type input "$ 20,000"
type input "$ 0"
click at [215, 231] on button "Save" at bounding box center [317, 239] width 205 height 14
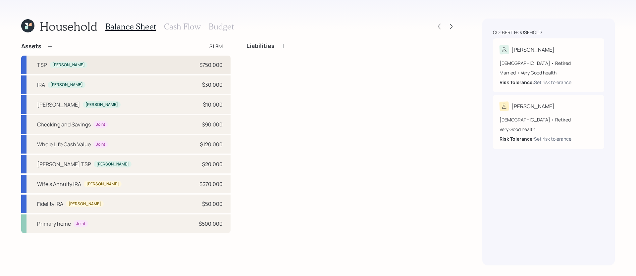
click at [127, 63] on div "TSP [PERSON_NAME] $750,000" at bounding box center [125, 65] width 209 height 19
select select "company_sponsored"
select select "balanced"
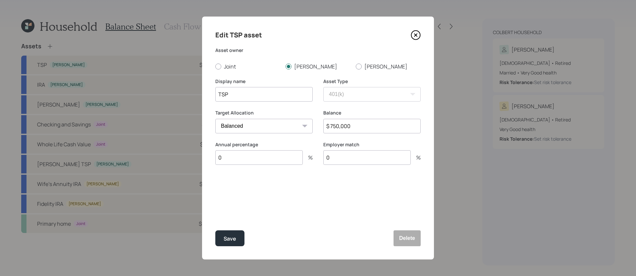
click at [359, 126] on input "$ 750,000" at bounding box center [371, 126] width 97 height 15
type input "$ 730,000"
click at [215, 231] on button "Save" at bounding box center [229, 239] width 29 height 16
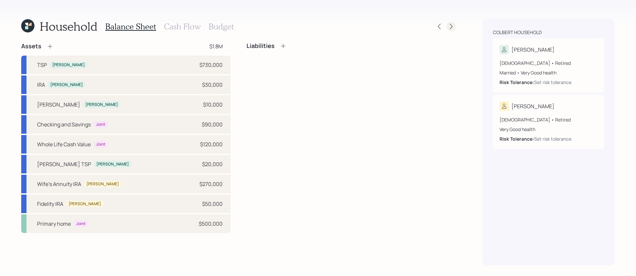
click at [451, 26] on icon at bounding box center [451, 27] width 3 height 6
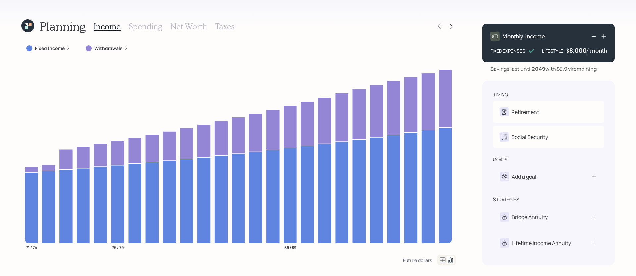
drag, startPoint x: 559, startPoint y: 69, endPoint x: 600, endPoint y: 70, distance: 41.1
click at [487, 70] on div "Savings last until [DATE] with $3.9M remaining" at bounding box center [548, 69] width 132 height 8
click at [476, 80] on div "Planning Income Spending Net Worth Taxes Fixed Income Withdrawals 71 / 74 76 / …" at bounding box center [318, 138] width 636 height 276
click at [449, 26] on icon at bounding box center [451, 26] width 7 height 7
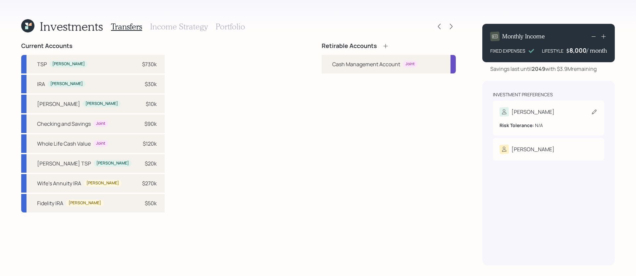
click at [487, 115] on div "[PERSON_NAME]" at bounding box center [548, 111] width 98 height 9
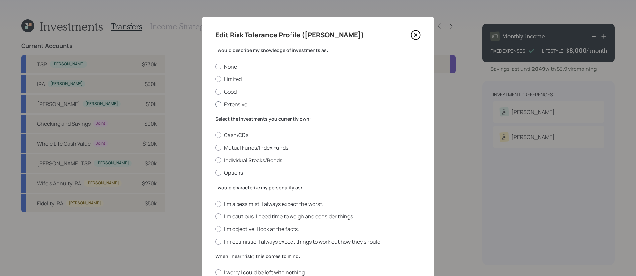
click at [339, 102] on label "Extensive" at bounding box center [317, 104] width 205 height 7
click at [215, 104] on input "Extensive" at bounding box center [215, 104] width 0 height 0
radio input "true"
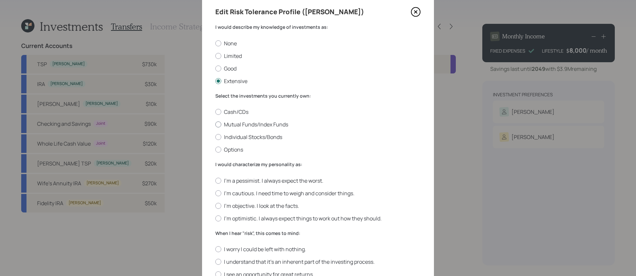
click at [255, 124] on label "Mutual Funds/Index Funds" at bounding box center [317, 124] width 205 height 7
click at [215, 125] on input "Mutual Funds/Index Funds" at bounding box center [215, 125] width 0 height 0
radio input "true"
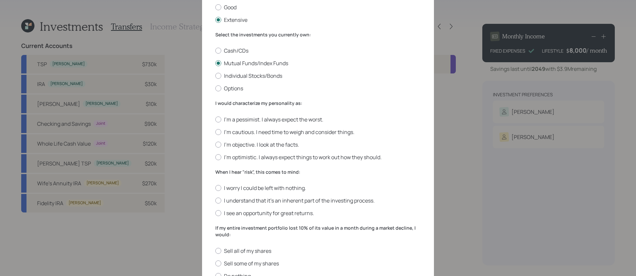
scroll to position [88, 0]
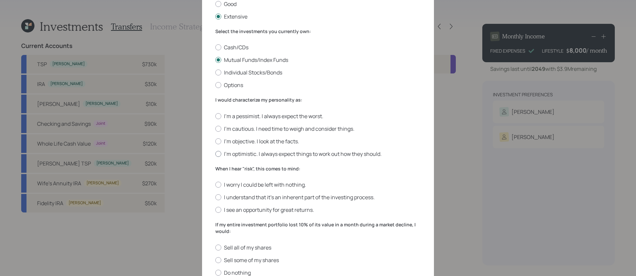
click at [269, 154] on label "I'm optimistic. I always expect things to work out how they should." at bounding box center [317, 153] width 205 height 7
click at [215, 154] on input "I'm optimistic. I always expect things to work out how they should." at bounding box center [215, 154] width 0 height 0
radio input "true"
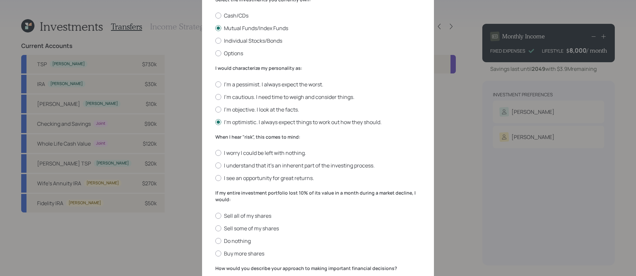
scroll to position [130, 0]
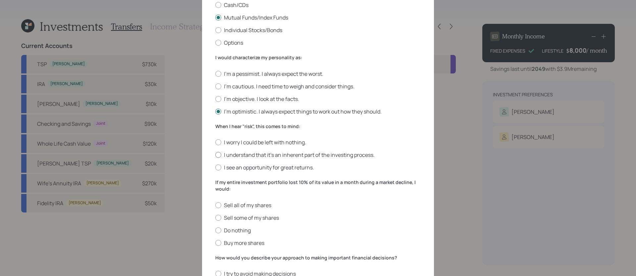
click at [326, 153] on label "I understand that it’s an inherent part of the investing process." at bounding box center [317, 154] width 205 height 7
click at [215, 155] on input "I understand that it’s an inherent part of the investing process." at bounding box center [215, 155] width 0 height 0
radio input "true"
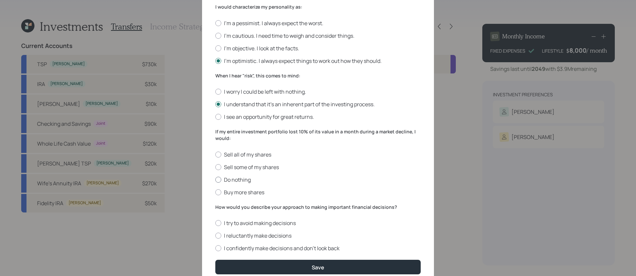
scroll to position [180, 0]
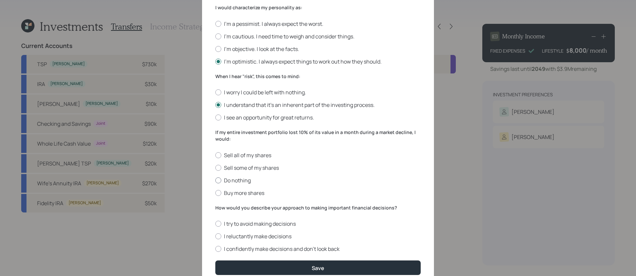
click at [238, 181] on label "Do nothing" at bounding box center [317, 180] width 205 height 7
click at [215, 180] on input "Do nothing" at bounding box center [215, 180] width 0 height 0
radio input "true"
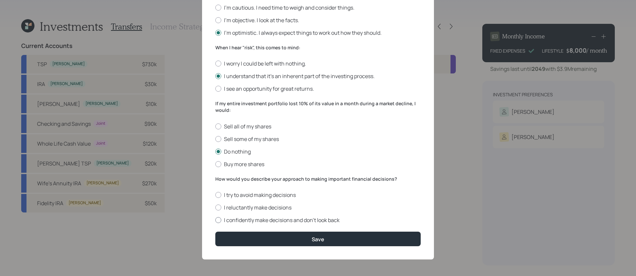
click at [370, 223] on label "I confidently make decisions and don’t look back" at bounding box center [317, 220] width 205 height 7
click at [215, 221] on input "I confidently make decisions and don’t look back" at bounding box center [215, 220] width 0 height 0
radio input "true"
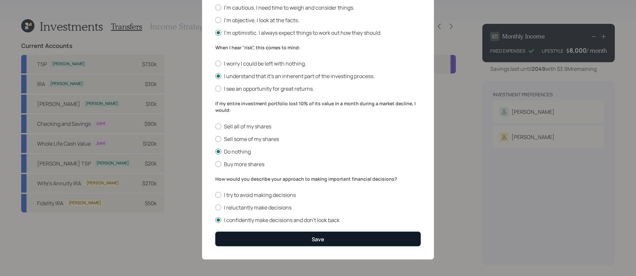
click at [336, 231] on button "Save" at bounding box center [317, 239] width 205 height 14
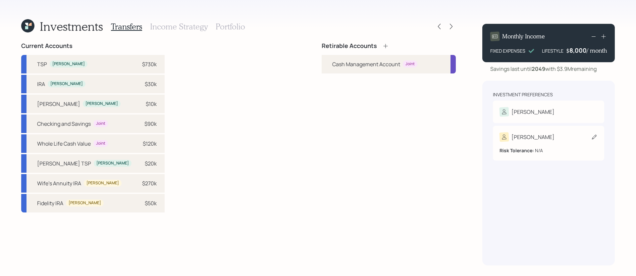
click at [487, 141] on div "[PERSON_NAME]" at bounding box center [548, 136] width 98 height 9
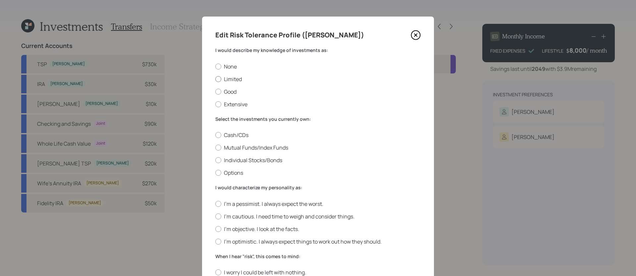
click at [239, 76] on label "Limited" at bounding box center [317, 79] width 205 height 7
click at [215, 79] on input "Limited" at bounding box center [215, 79] width 0 height 0
radio input "true"
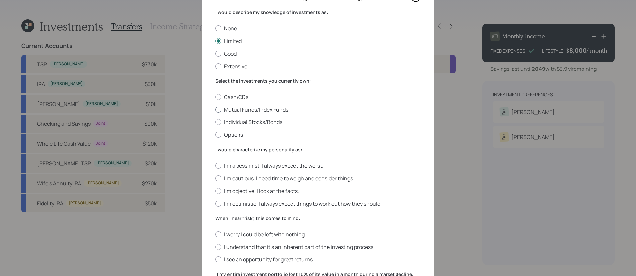
click at [257, 108] on label "Mutual Funds/Index Funds" at bounding box center [317, 109] width 205 height 7
click at [215, 110] on input "Mutual Funds/Index Funds" at bounding box center [215, 110] width 0 height 0
radio input "true"
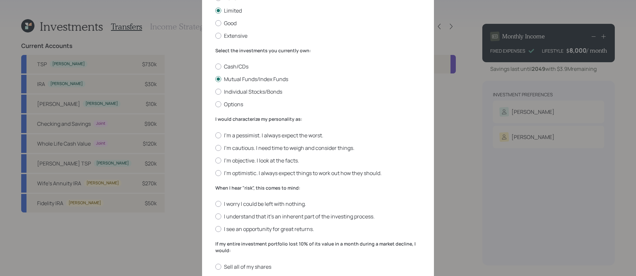
scroll to position [74, 0]
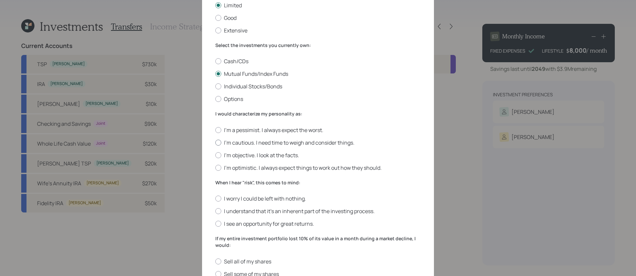
click at [261, 142] on label "I'm cautious. I need time to weigh and consider things." at bounding box center [317, 142] width 205 height 7
click at [215, 142] on input "I'm cautious. I need time to weigh and consider things." at bounding box center [215, 142] width 0 height 0
radio input "true"
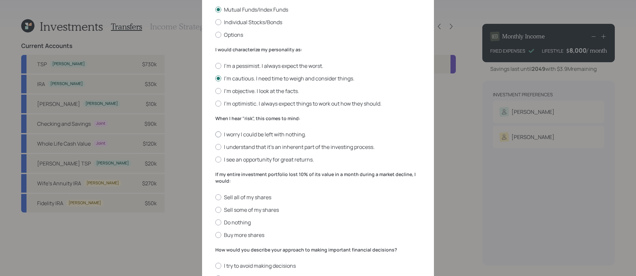
scroll to position [138, 0]
click at [276, 134] on label "I worry I could be left with nothing." at bounding box center [317, 133] width 205 height 7
click at [215, 134] on input "I worry I could be left with nothing." at bounding box center [215, 134] width 0 height 0
radio input "true"
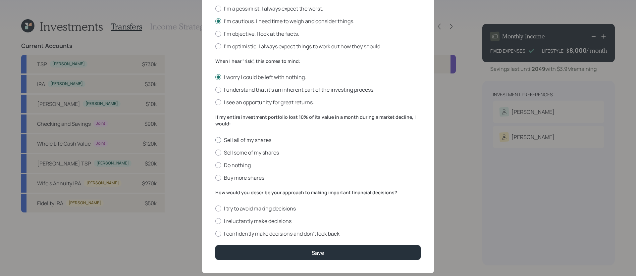
scroll to position [199, 0]
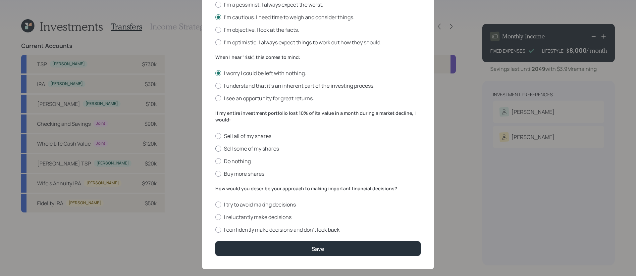
click at [265, 151] on label "Sell some of my shares" at bounding box center [317, 148] width 205 height 7
click at [215, 149] on input "Sell some of my shares" at bounding box center [215, 148] width 0 height 0
radio input "true"
click at [287, 230] on label "I confidently make decisions and don’t look back" at bounding box center [317, 229] width 205 height 7
click at [215, 230] on input "I confidently make decisions and don’t look back" at bounding box center [215, 230] width 0 height 0
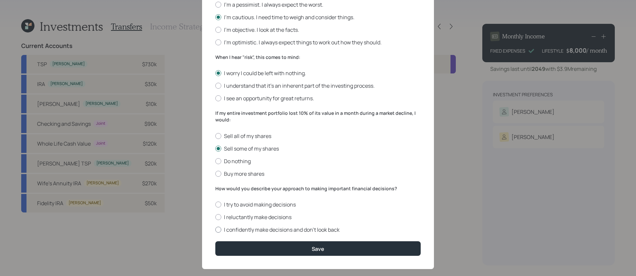
radio input "true"
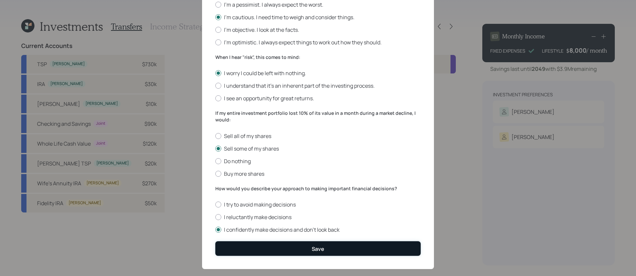
click at [287, 231] on button "Save" at bounding box center [317, 248] width 205 height 14
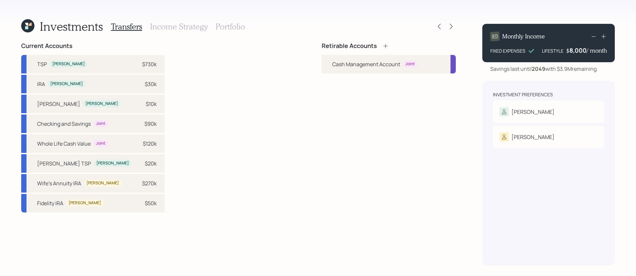
click at [385, 45] on icon at bounding box center [385, 46] width 7 height 7
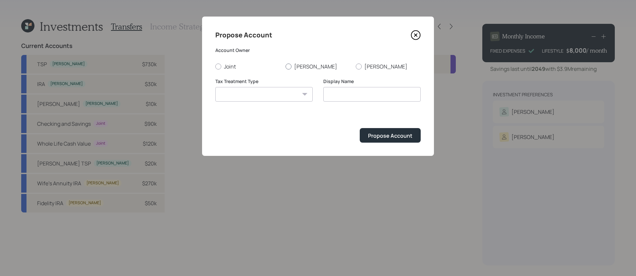
click at [303, 68] on label "[PERSON_NAME]" at bounding box center [317, 66] width 65 height 7
click at [285, 67] on input "[PERSON_NAME]" at bounding box center [285, 66] width 0 height 0
radio input "true"
click at [277, 97] on select "[PERSON_NAME] Taxable Traditional" at bounding box center [263, 94] width 97 height 15
select select "traditional"
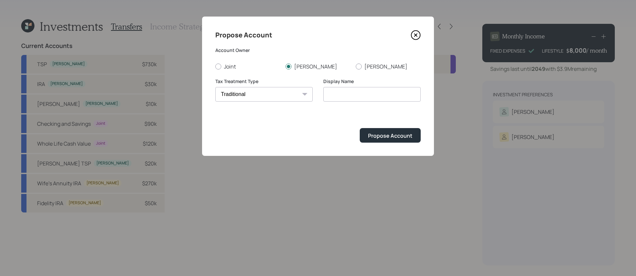
click at [215, 87] on select "[PERSON_NAME] Taxable Traditional" at bounding box center [263, 94] width 97 height 15
type input "Traditional"
click at [377, 134] on div "Propose Account" at bounding box center [390, 135] width 44 height 7
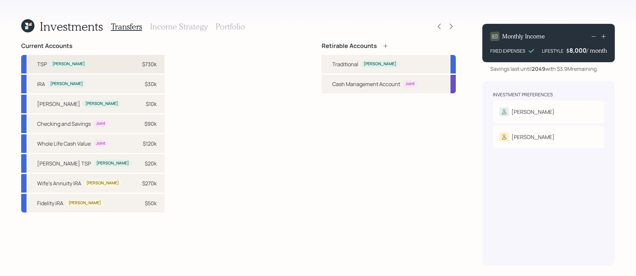
click at [93, 60] on div "TSP [PERSON_NAME] $730k" at bounding box center [92, 64] width 143 height 19
click at [392, 69] on div "Traditional [PERSON_NAME]" at bounding box center [389, 64] width 134 height 19
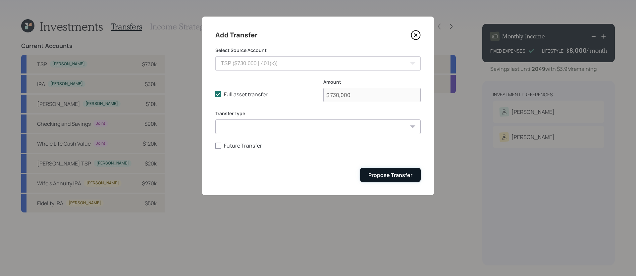
click at [400, 179] on div "Propose Transfer" at bounding box center [390, 175] width 44 height 7
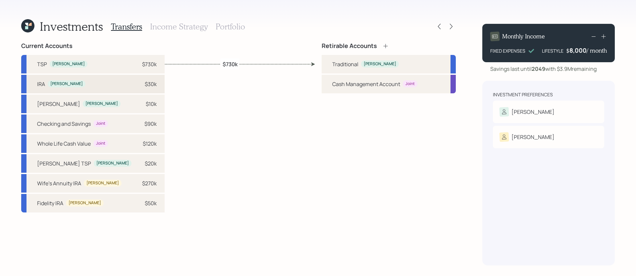
click at [101, 83] on div "[PERSON_NAME] $30k" at bounding box center [92, 84] width 143 height 19
click at [375, 64] on div "Traditional [PERSON_NAME]" at bounding box center [389, 64] width 134 height 19
select select "1d6ac12e-44e7-4da1-b156-89c7892b57c2"
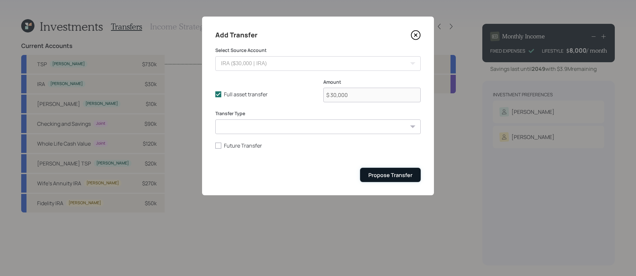
click at [392, 175] on div "Propose Transfer" at bounding box center [390, 175] width 44 height 7
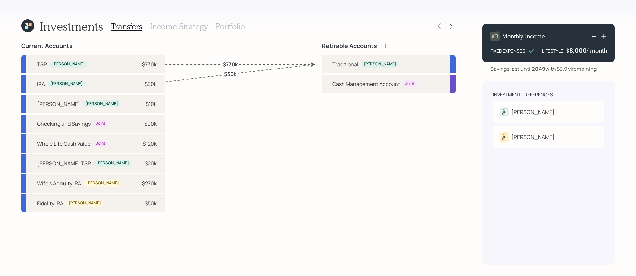
click at [386, 46] on icon at bounding box center [385, 46] width 4 height 4
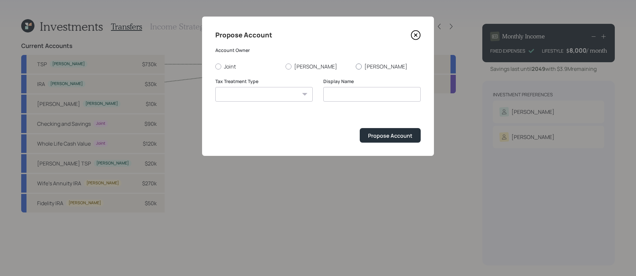
click at [363, 67] on label "[PERSON_NAME]" at bounding box center [388, 66] width 65 height 7
click at [356, 67] on input "[PERSON_NAME]" at bounding box center [355, 66] width 0 height 0
radio input "true"
click at [296, 92] on select "[PERSON_NAME] Taxable Traditional" at bounding box center [263, 94] width 97 height 15
select select "traditional"
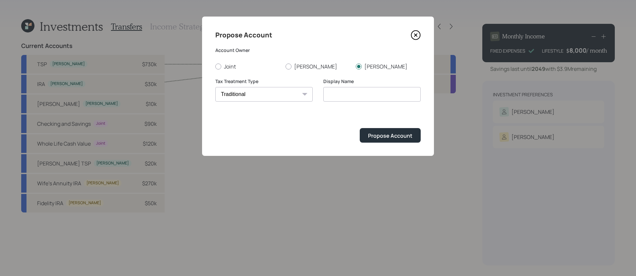
click at [215, 87] on select "[PERSON_NAME] Taxable Traditional" at bounding box center [263, 94] width 97 height 15
drag, startPoint x: 383, startPoint y: 96, endPoint x: 252, endPoint y: 94, distance: 131.2
click at [252, 94] on div "Tax Treatment Type [PERSON_NAME] Taxable Traditional Display Name Traditional" at bounding box center [317, 94] width 205 height 32
type input "[PERSON_NAME]'s Traditional"
click at [360, 128] on button "Propose Account" at bounding box center [390, 135] width 61 height 14
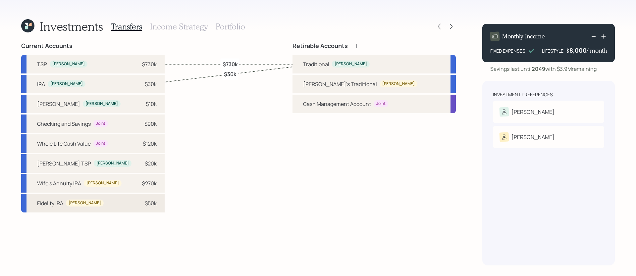
click at [106, 204] on div "Fidelity IRA [PERSON_NAME] $50k" at bounding box center [92, 203] width 143 height 19
click at [366, 84] on div "[PERSON_NAME]'s Traditional" at bounding box center [340, 84] width 74 height 8
select select "c2e3cf15-714c-484a-b20f-d8d0968997e2"
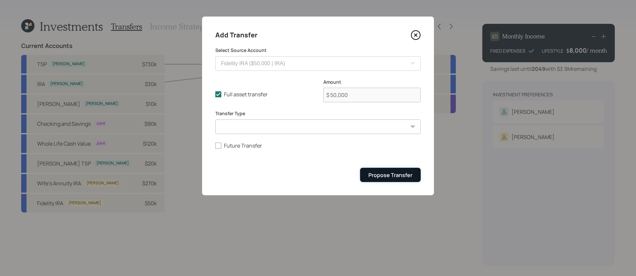
click at [382, 173] on div "Propose Transfer" at bounding box center [390, 175] width 44 height 7
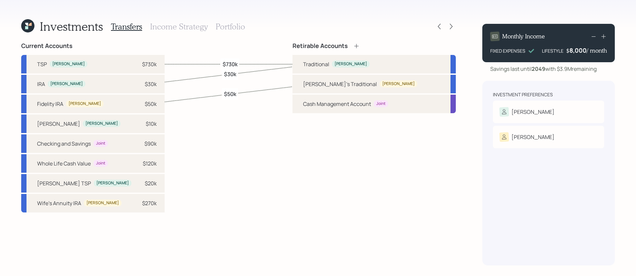
click at [360, 47] on icon at bounding box center [356, 46] width 7 height 7
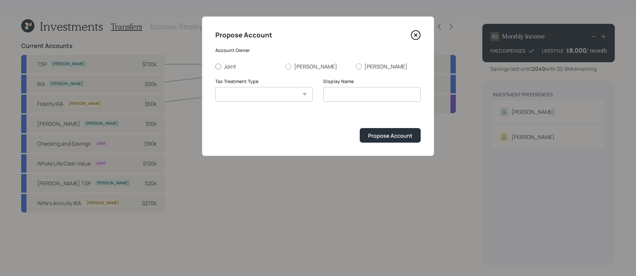
click at [228, 66] on label "Joint" at bounding box center [247, 66] width 65 height 7
click at [215, 66] on input "Joint" at bounding box center [215, 66] width 0 height 0
radio input "true"
click at [241, 94] on select "[PERSON_NAME] Taxable Traditional" at bounding box center [263, 94] width 97 height 15
select select "taxable"
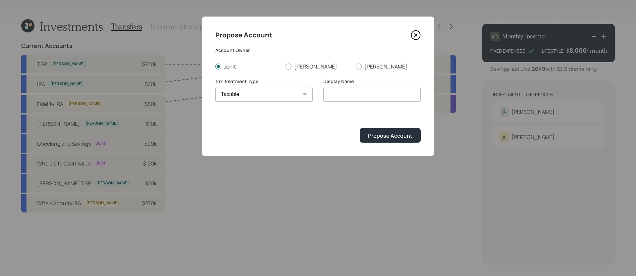
click at [215, 87] on select "[PERSON_NAME] Taxable Traditional" at bounding box center [263, 94] width 97 height 15
type input "Taxable"
click at [384, 137] on div "Propose Account" at bounding box center [390, 135] width 44 height 7
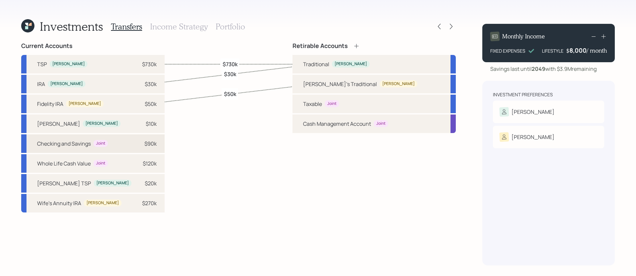
click at [72, 145] on div "Checking and Savings" at bounding box center [64, 144] width 54 height 8
click at [336, 101] on div "Joint" at bounding box center [331, 104] width 9 height 6
select select "f520f495-486c-444d-a131-7f74760fe982"
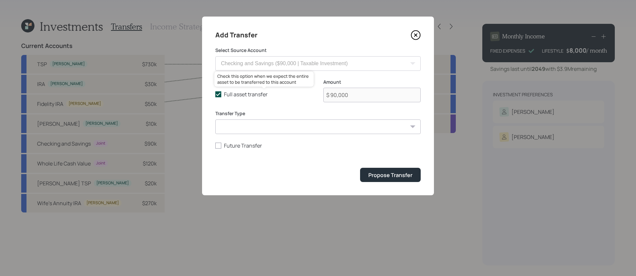
click at [226, 93] on label "Full asset transfer" at bounding box center [263, 94] width 97 height 7
click at [215, 94] on input "Full asset transfer" at bounding box center [215, 94] width 0 height 0
checkbox input "false"
click at [336, 92] on input "$ 90,000" at bounding box center [371, 95] width 97 height 15
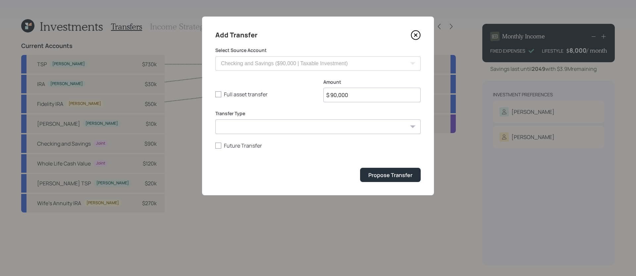
click at [336, 92] on input "$ 90,000" at bounding box center [371, 95] width 97 height 15
type input "$ 25,000"
click at [360, 168] on button "Propose Transfer" at bounding box center [390, 175] width 61 height 14
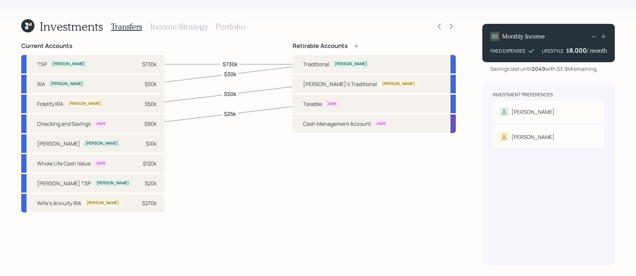
click at [360, 47] on icon at bounding box center [356, 46] width 7 height 7
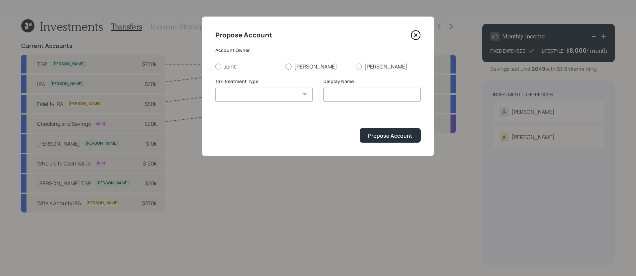
click at [294, 67] on label "[PERSON_NAME]" at bounding box center [317, 66] width 65 height 7
click at [285, 67] on input "[PERSON_NAME]" at bounding box center [285, 66] width 0 height 0
radio input "true"
click at [271, 98] on select "[PERSON_NAME] Taxable Traditional" at bounding box center [263, 94] width 97 height 15
select select "[PERSON_NAME]"
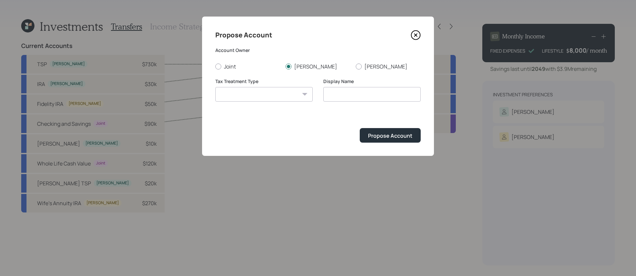
click at [215, 87] on select "[PERSON_NAME] Taxable Traditional" at bounding box center [263, 94] width 97 height 15
type input "[PERSON_NAME]"
click at [383, 133] on div "Propose Account" at bounding box center [390, 135] width 44 height 7
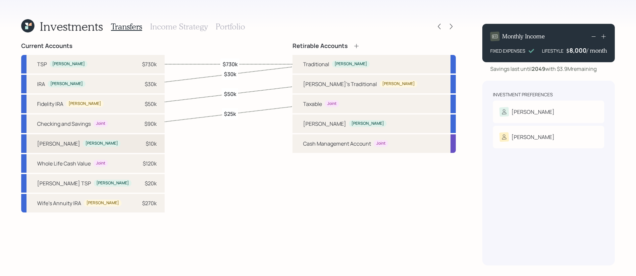
click at [96, 144] on div "[PERSON_NAME] [PERSON_NAME] $10k" at bounding box center [92, 143] width 143 height 19
click at [364, 123] on div "[PERSON_NAME]" at bounding box center [373, 124] width 163 height 19
select select "cad5b5d7-2d97-4605-a08d-729585375d72"
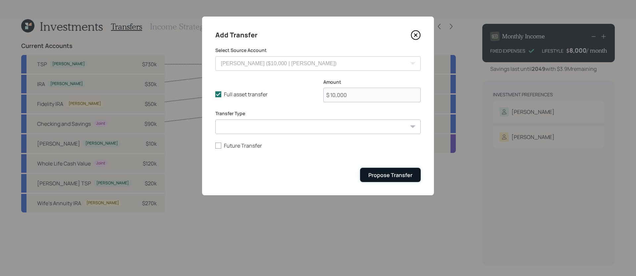
click at [391, 175] on div "Propose Transfer" at bounding box center [390, 175] width 44 height 7
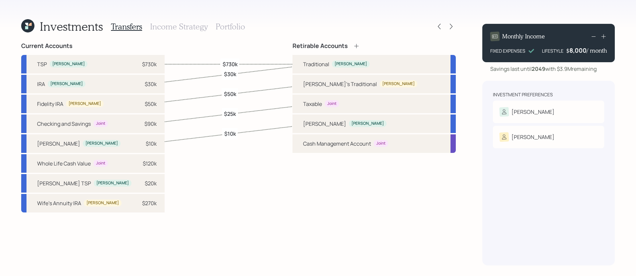
click at [194, 28] on h3 "Income Strategy" at bounding box center [179, 27] width 58 height 10
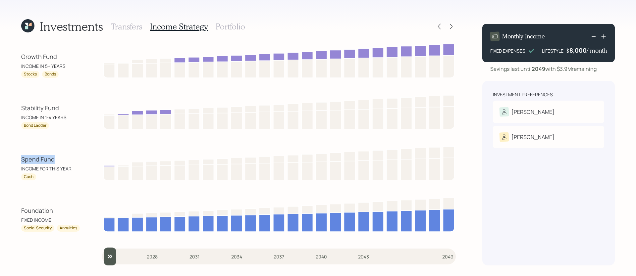
drag, startPoint x: 12, startPoint y: 163, endPoint x: 72, endPoint y: 158, distance: 60.1
click at [72, 158] on div "Investments Transfers Income Strategy Portfolio Growth Fund INCOME IN 5+ YEARS …" at bounding box center [318, 138] width 636 height 276
click at [72, 158] on div "Spend Fund" at bounding box center [51, 159] width 60 height 9
click at [240, 28] on h3 "Portfolio" at bounding box center [230, 27] width 29 height 10
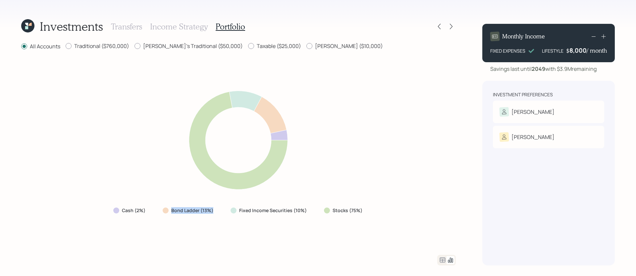
drag, startPoint x: 167, startPoint y: 214, endPoint x: 217, endPoint y: 212, distance: 50.4
click at [217, 212] on div "Bond Ladder (13%)" at bounding box center [188, 211] width 63 height 12
click at [335, 215] on div "Stocks (75%)" at bounding box center [344, 211] width 50 height 12
drag, startPoint x: 310, startPoint y: 213, endPoint x: 413, endPoint y: 205, distance: 104.0
click at [413, 205] on div "Cash (2%) Bond Ladder (13%) Fixed Income Securities (10%) Stocks (75%)" at bounding box center [238, 153] width 435 height 188
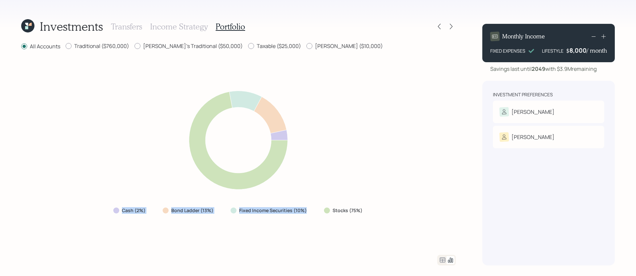
click at [372, 226] on div "Cash (2%) Bond Ladder (13%) Fixed Income Securities (10%) Stocks (75%)" at bounding box center [238, 153] width 435 height 188
drag, startPoint x: 320, startPoint y: 217, endPoint x: 353, endPoint y: 217, distance: 33.8
click at [353, 217] on div "Cash (2%) Bond Ladder (13%) Fixed Income Securities (10%) Stocks (75%)" at bounding box center [238, 153] width 435 height 188
click at [126, 210] on label "Cash (2%)" at bounding box center [134, 210] width 24 height 7
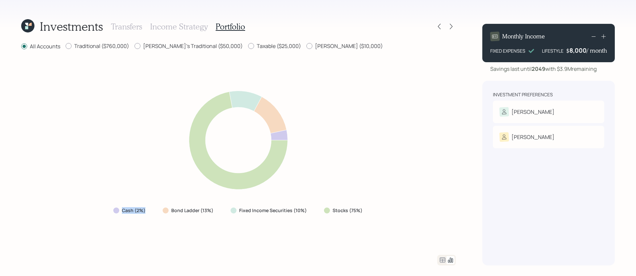
click at [126, 210] on label "Cash (2%)" at bounding box center [134, 210] width 24 height 7
click at [90, 201] on div "Cash (2%) Bond Ladder (13%) Fixed Income Securities (10%) Stocks (75%)" at bounding box center [238, 153] width 435 height 188
click at [442, 231] on icon at bounding box center [443, 260] width 6 height 5
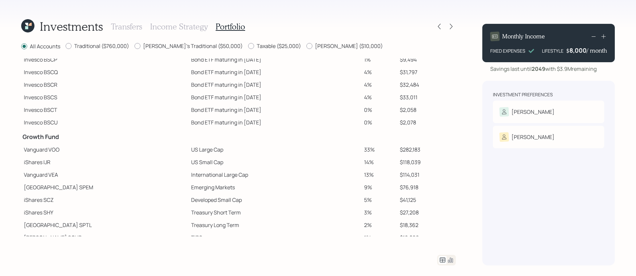
scroll to position [59, 0]
click at [217, 182] on td "Emerging Markets" at bounding box center [274, 187] width 173 height 13
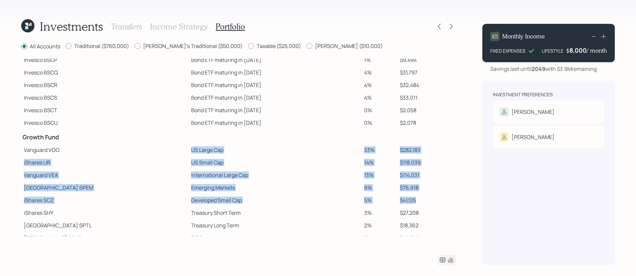
drag, startPoint x: 144, startPoint y: 147, endPoint x: 450, endPoint y: 199, distance: 310.8
click at [450, 199] on tbody "Spend Fund CASH Cash 1% $9,085 CASH Cash (Account Management) 1% $8,450 Stabili…" at bounding box center [238, 154] width 435 height 308
click at [149, 164] on td "iShares IJR" at bounding box center [104, 162] width 167 height 13
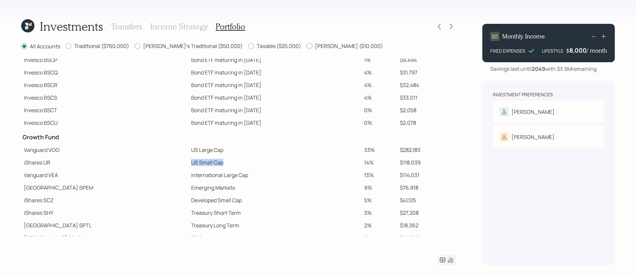
drag, startPoint x: 149, startPoint y: 164, endPoint x: 198, endPoint y: 165, distance: 49.0
click at [198, 165] on tr "iShares IJR US Small Cap 14% $118,039" at bounding box center [238, 162] width 435 height 13
click at [188, 186] on td "Emerging Markets" at bounding box center [274, 187] width 173 height 13
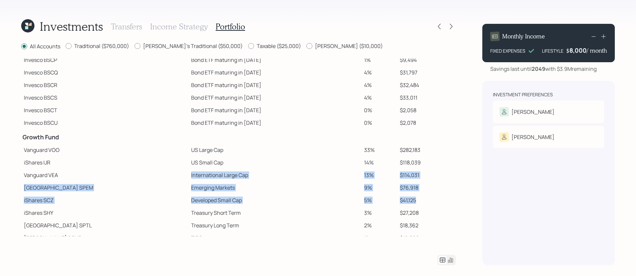
drag, startPoint x: 147, startPoint y: 172, endPoint x: 439, endPoint y: 203, distance: 293.4
click at [439, 203] on tbody "Spend Fund CASH Cash 1% $9,085 CASH Cash (Account Management) 1% $8,450 Stabili…" at bounding box center [238, 154] width 435 height 308
click at [188, 214] on td "Treasury Short Term" at bounding box center [274, 213] width 173 height 13
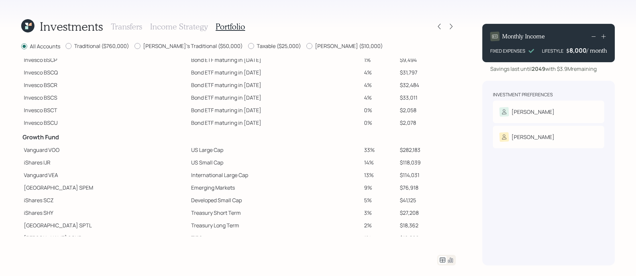
scroll to position [130, 0]
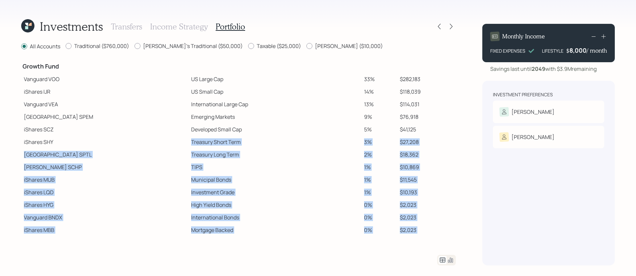
drag, startPoint x: 145, startPoint y: 143, endPoint x: 455, endPoint y: 287, distance: 341.8
click at [455, 231] on html "Investments Transfers Income Strategy Portfolio All Accounts Traditional ($760,…" at bounding box center [318, 138] width 636 height 276
click at [231, 199] on td "High Yield Bonds" at bounding box center [274, 205] width 173 height 13
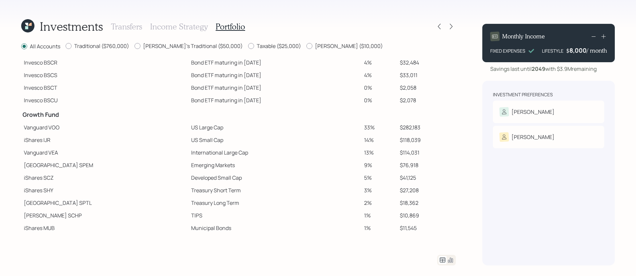
scroll to position [77, 0]
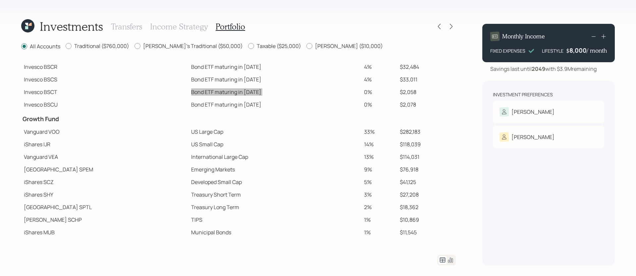
click at [331, 87] on td "Bond ETF maturing in [DATE]" at bounding box center [274, 92] width 173 height 13
click at [451, 26] on icon at bounding box center [451, 26] width 7 height 7
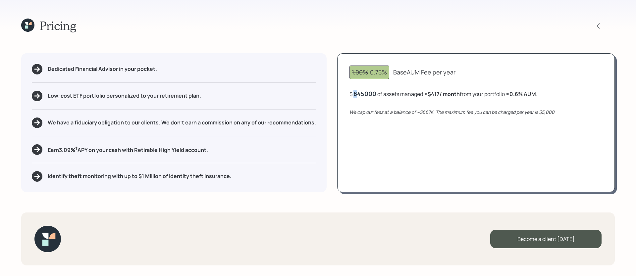
click at [356, 92] on div "845000" at bounding box center [364, 94] width 23 height 8
click at [403, 161] on div "1.00% 0.75% Base AUM Fee per year $ 845000 of assets managed ≈ $417 / month fro…" at bounding box center [476, 122] width 278 height 139
click at [363, 91] on div "845000" at bounding box center [364, 94] width 23 height 8
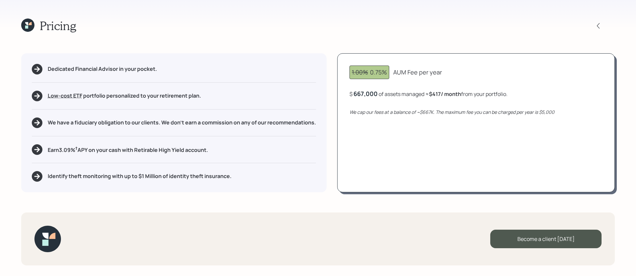
click at [372, 143] on div "1.00% 0.75% AUM Fee per year $ 667,000 of assets managed ≈ $417 / month from yo…" at bounding box center [476, 122] width 278 height 139
click at [366, 93] on div "667,000" at bounding box center [365, 94] width 24 height 8
click at [366, 93] on div "667000" at bounding box center [364, 94] width 23 height 8
click at [397, 146] on div "1.00% 0.75% AUM Fee per year $ 845000 of assets managed ≈ $417 / month from you…" at bounding box center [476, 122] width 278 height 139
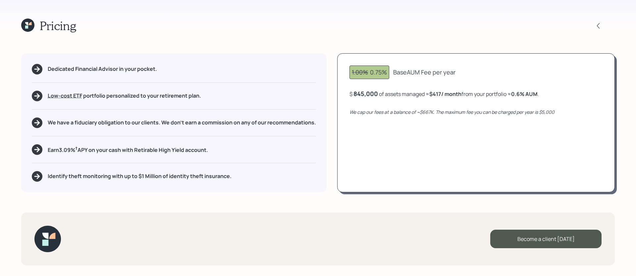
click at [80, 176] on h5 "Identify theft monitoring with up to $1 Million of identity theft insurance." at bounding box center [140, 176] width 184 height 6
click at [141, 199] on div "Pricing Dedicated Financial Advisor in your pocket. Low-cost ETF Retirable uses…" at bounding box center [318, 138] width 636 height 276
click at [63, 151] on h5 "Earn 3.09 % † APY on your cash with Retirable High Yield account." at bounding box center [128, 149] width 160 height 8
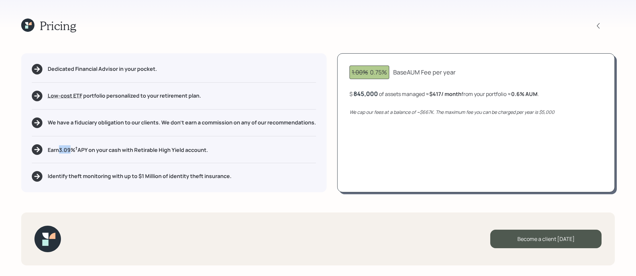
click at [63, 151] on h5 "Earn 3.09 % † APY on your cash with Retirable High Yield account." at bounding box center [128, 149] width 160 height 8
click at [103, 197] on div "Pricing Dedicated Financial Advisor in your pocket. Low-cost ETF Retirable uses…" at bounding box center [318, 138] width 636 height 276
